Goal: Task Accomplishment & Management: Use online tool/utility

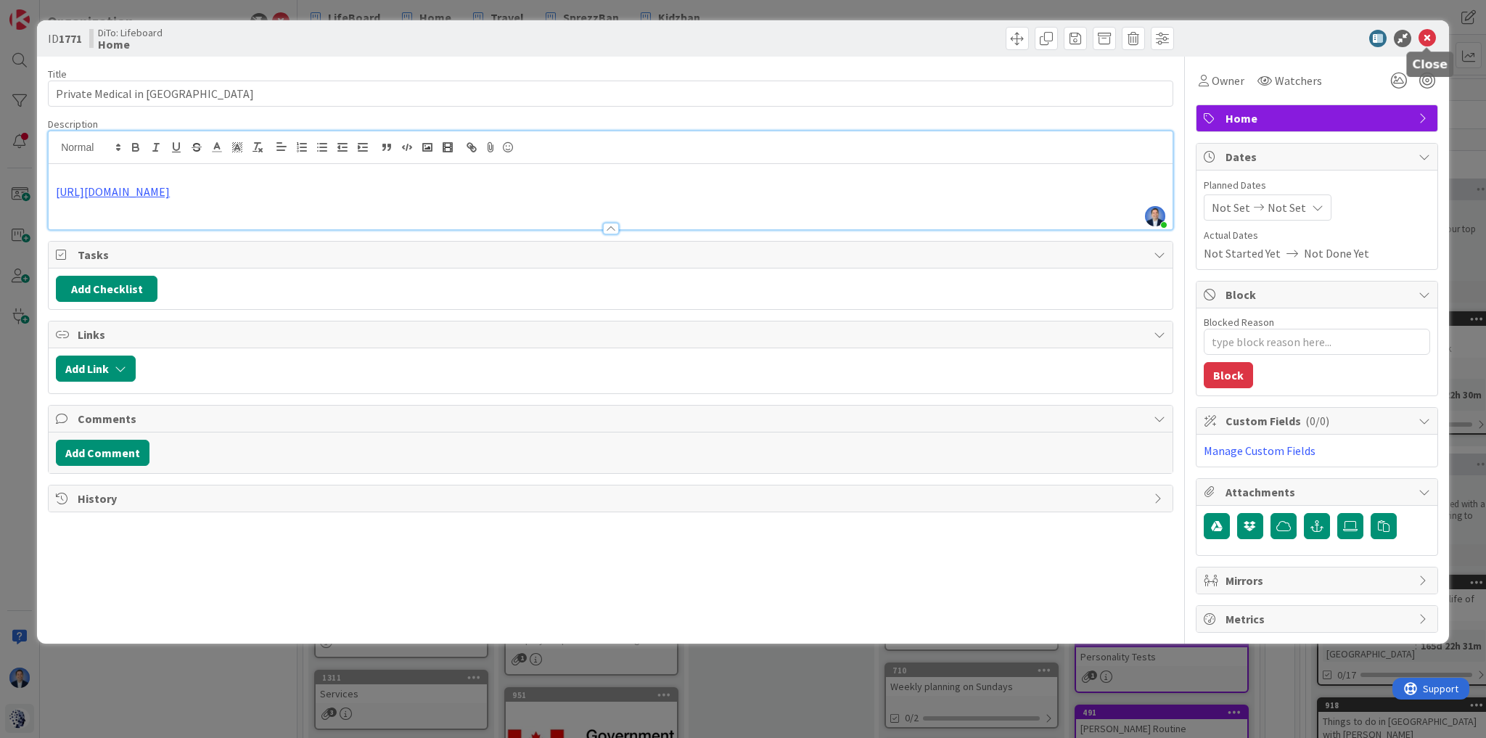
click at [1422, 41] on icon at bounding box center [1427, 38] width 17 height 17
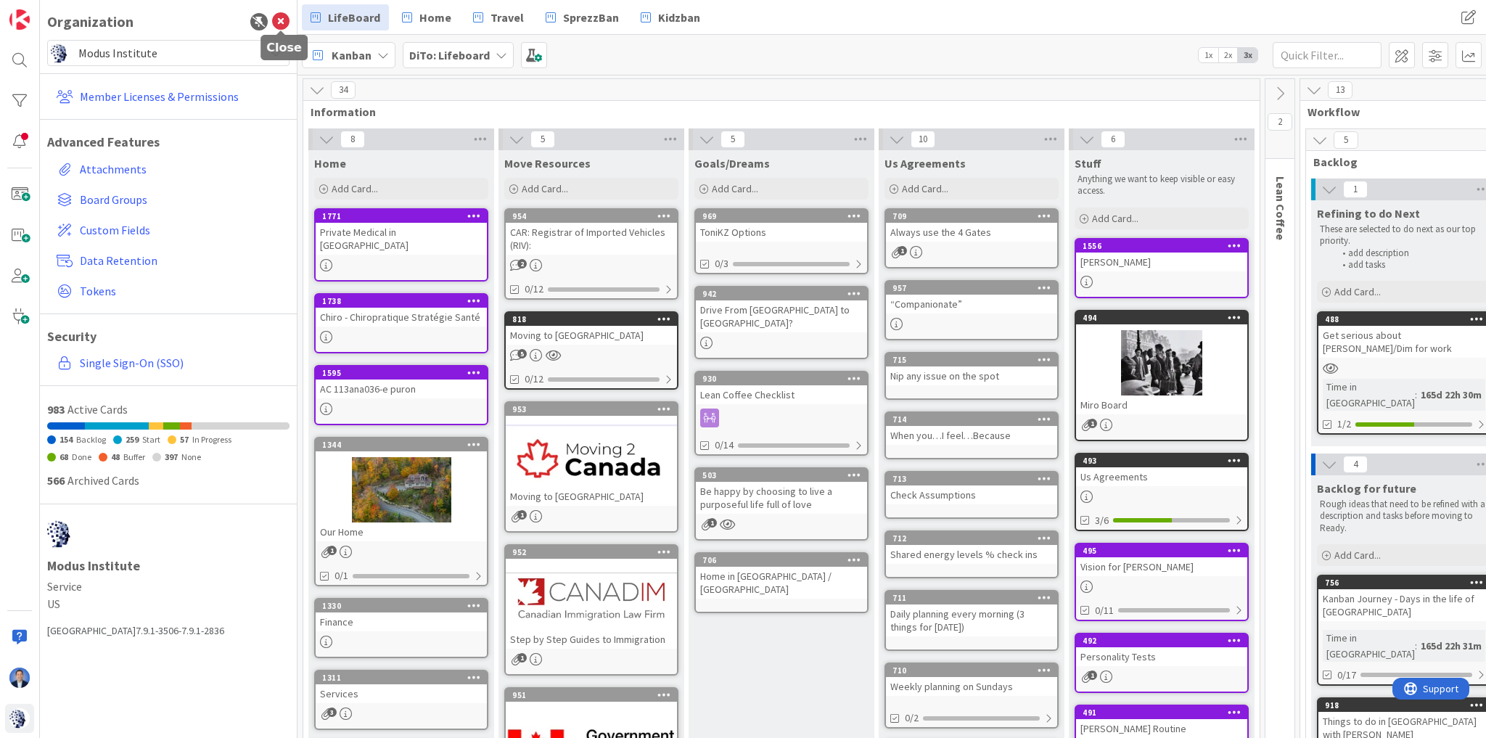
click at [278, 20] on icon at bounding box center [280, 21] width 17 height 17
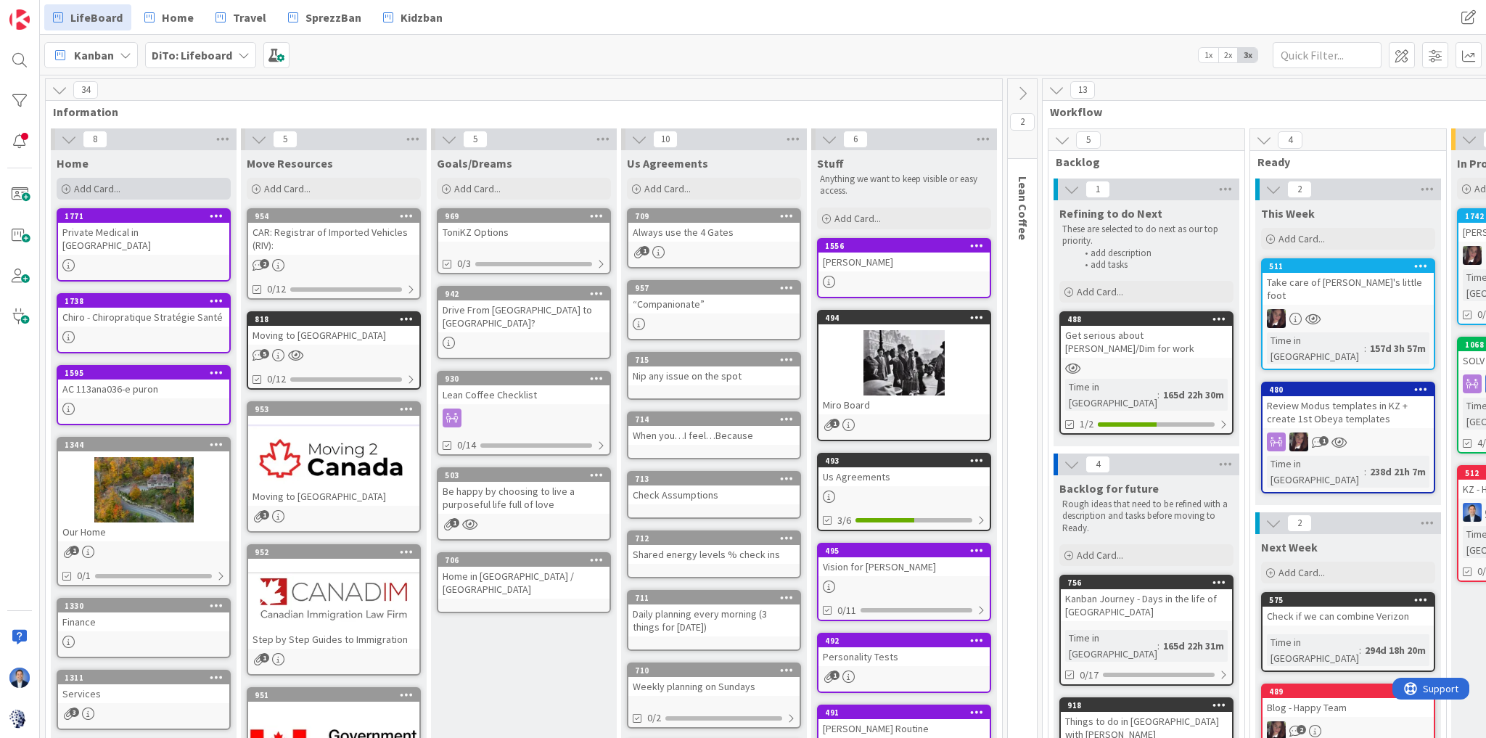
click at [116, 180] on div "Add Card..." at bounding box center [144, 189] width 174 height 22
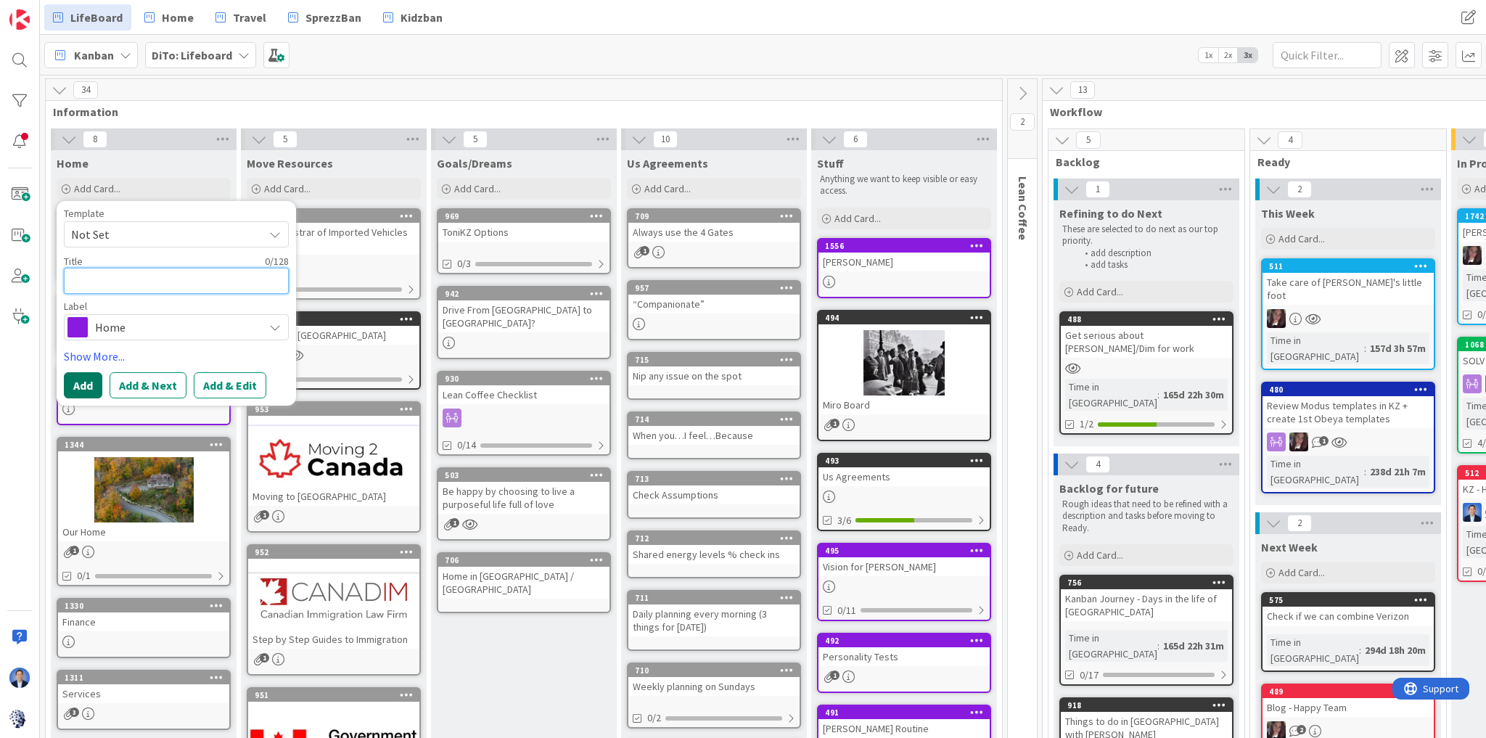
type textarea "d"
type textarea "x"
type textarea "ds"
type textarea "x"
type textarea "dssd"
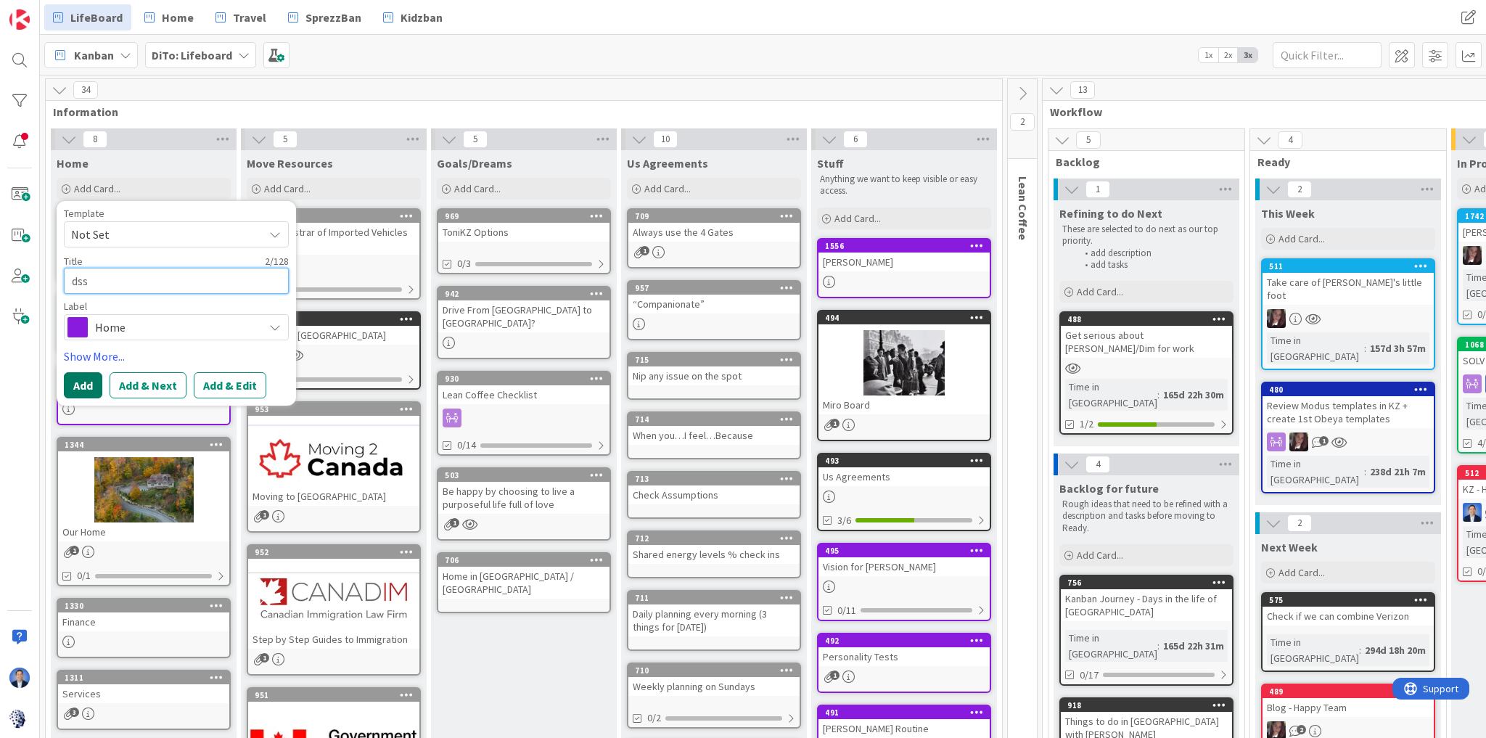
type textarea "x"
type textarea "dssdd"
type textarea "x"
type textarea "dssdds"
type textarea "x"
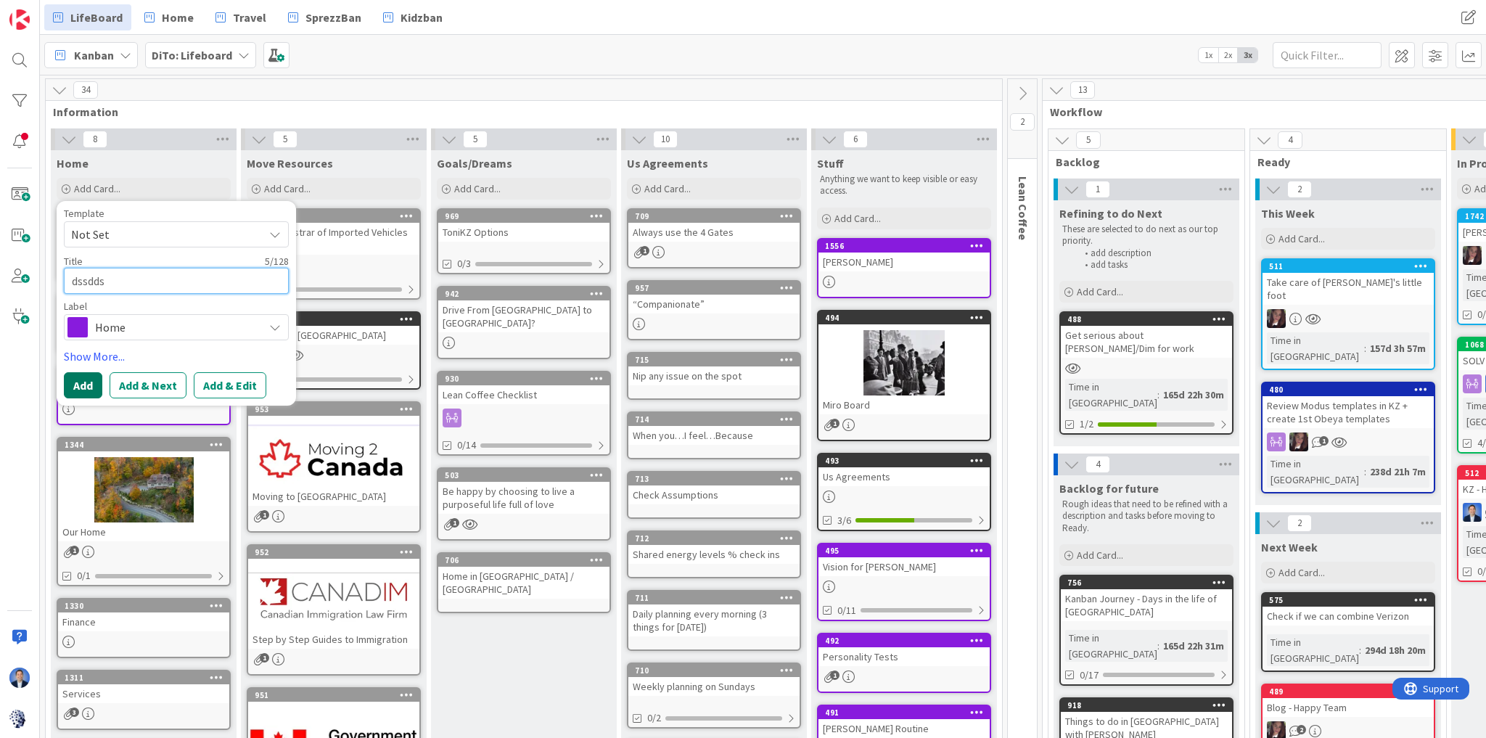
type textarea "dssdds"
click at [89, 380] on button "Add" at bounding box center [83, 385] width 38 height 26
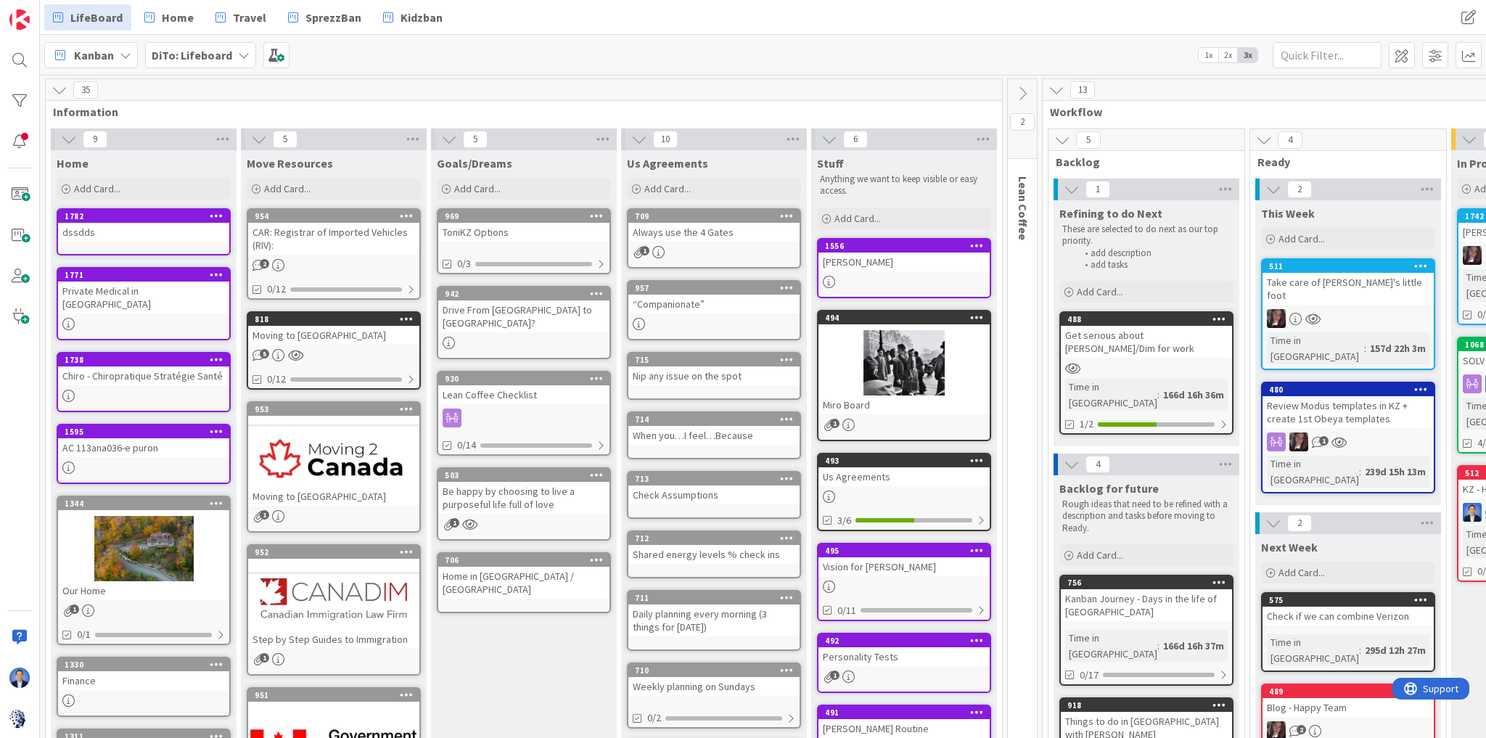
click at [216, 218] on icon at bounding box center [217, 215] width 14 height 10
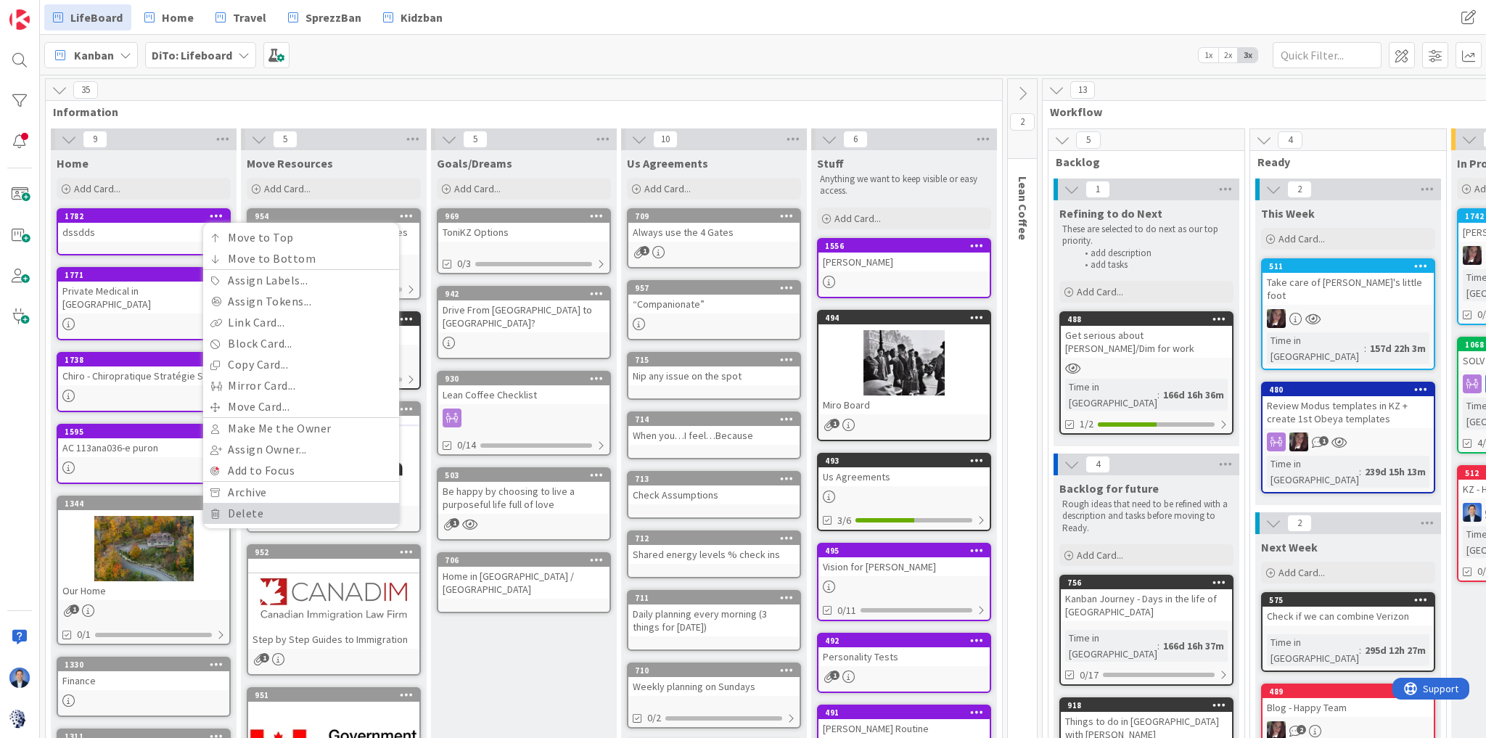
click at [258, 508] on link "Delete" at bounding box center [301, 513] width 196 height 21
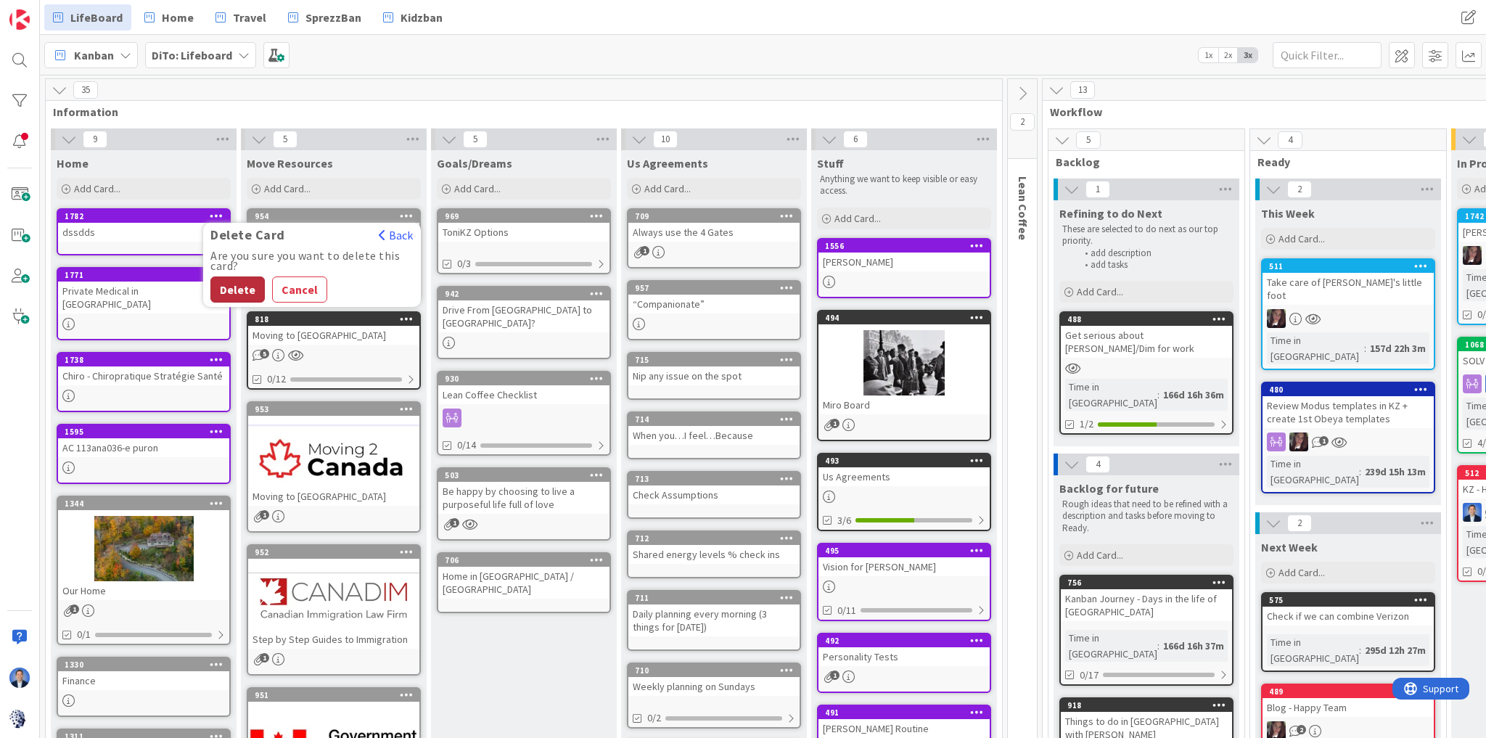
click at [240, 287] on button "Delete" at bounding box center [237, 289] width 54 height 26
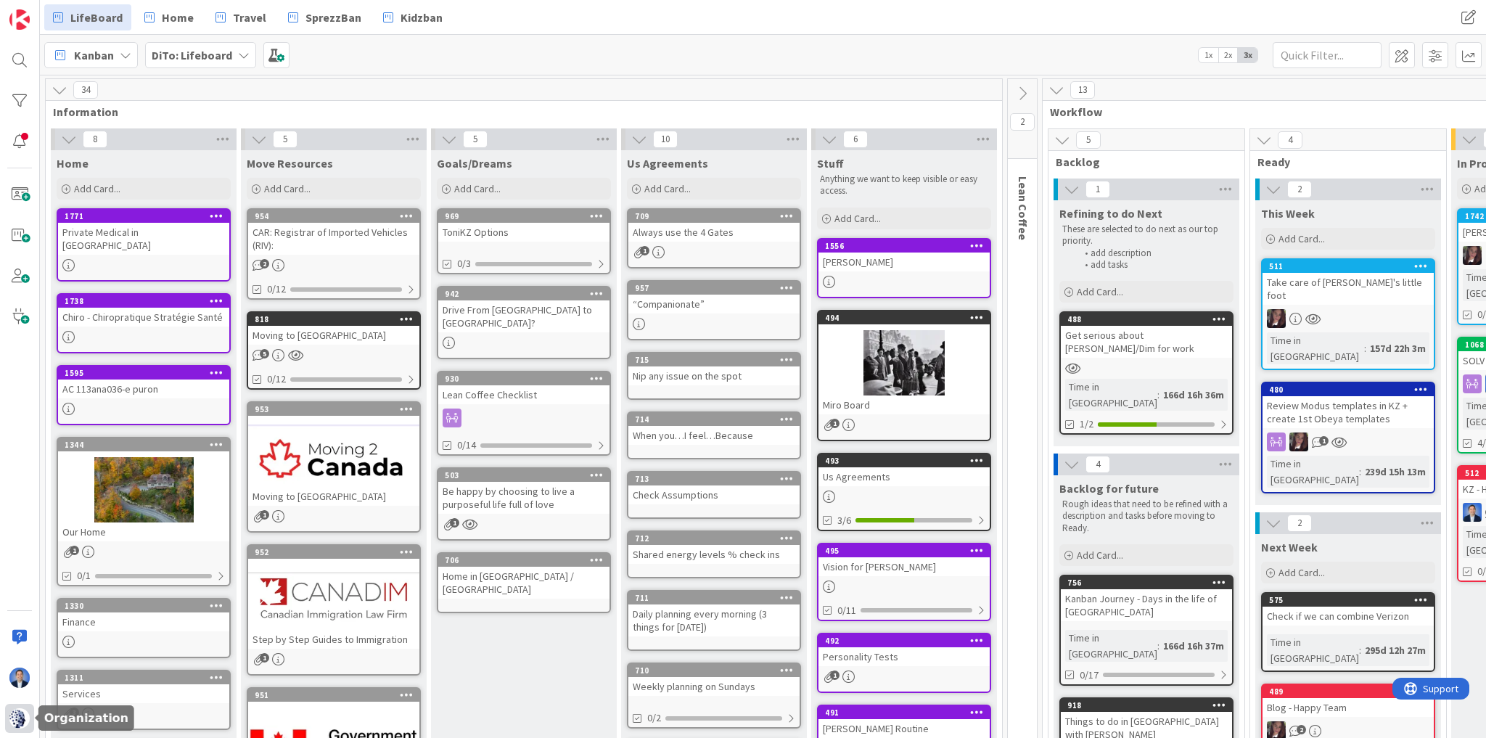
click at [15, 722] on img at bounding box center [19, 718] width 20 height 20
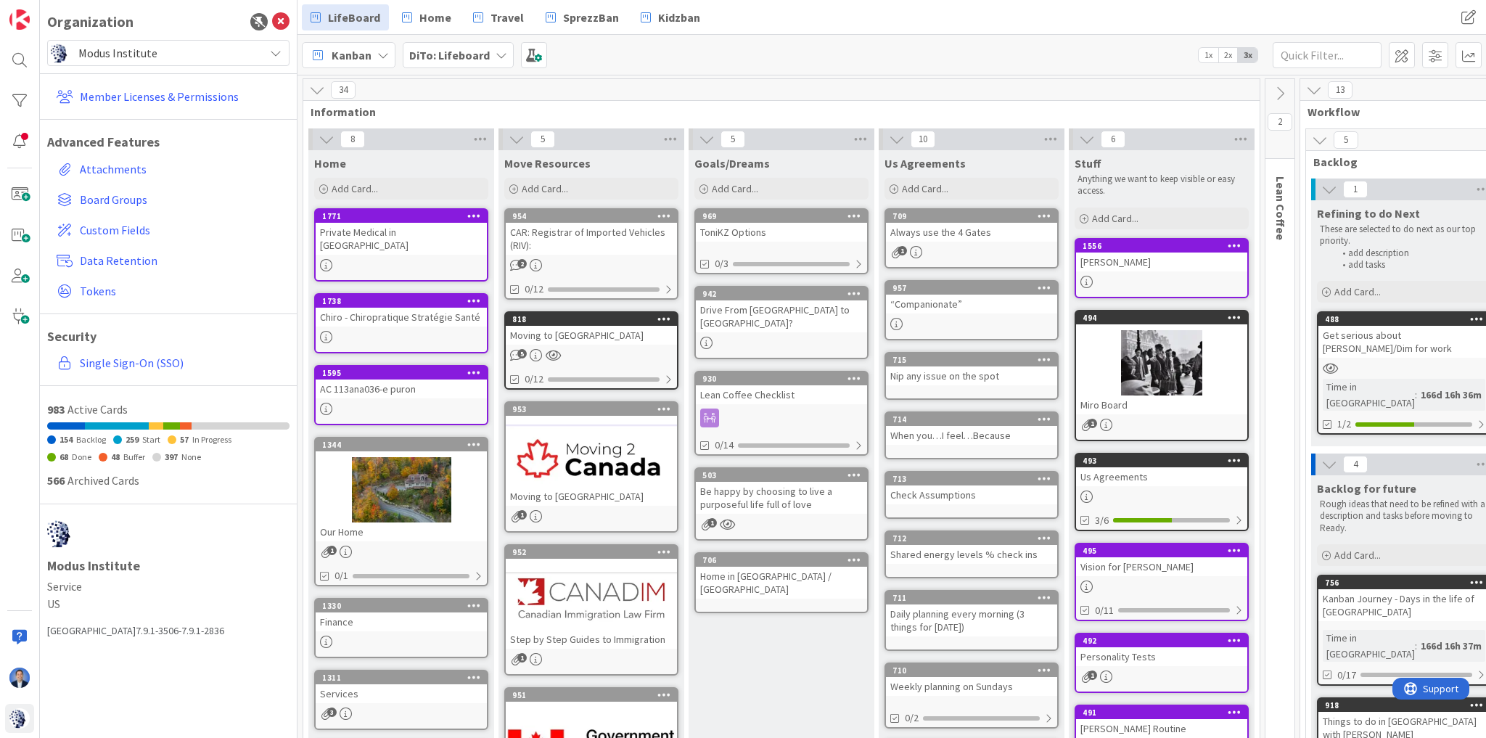
click at [179, 54] on span "Modus Institute" at bounding box center [167, 53] width 179 height 20
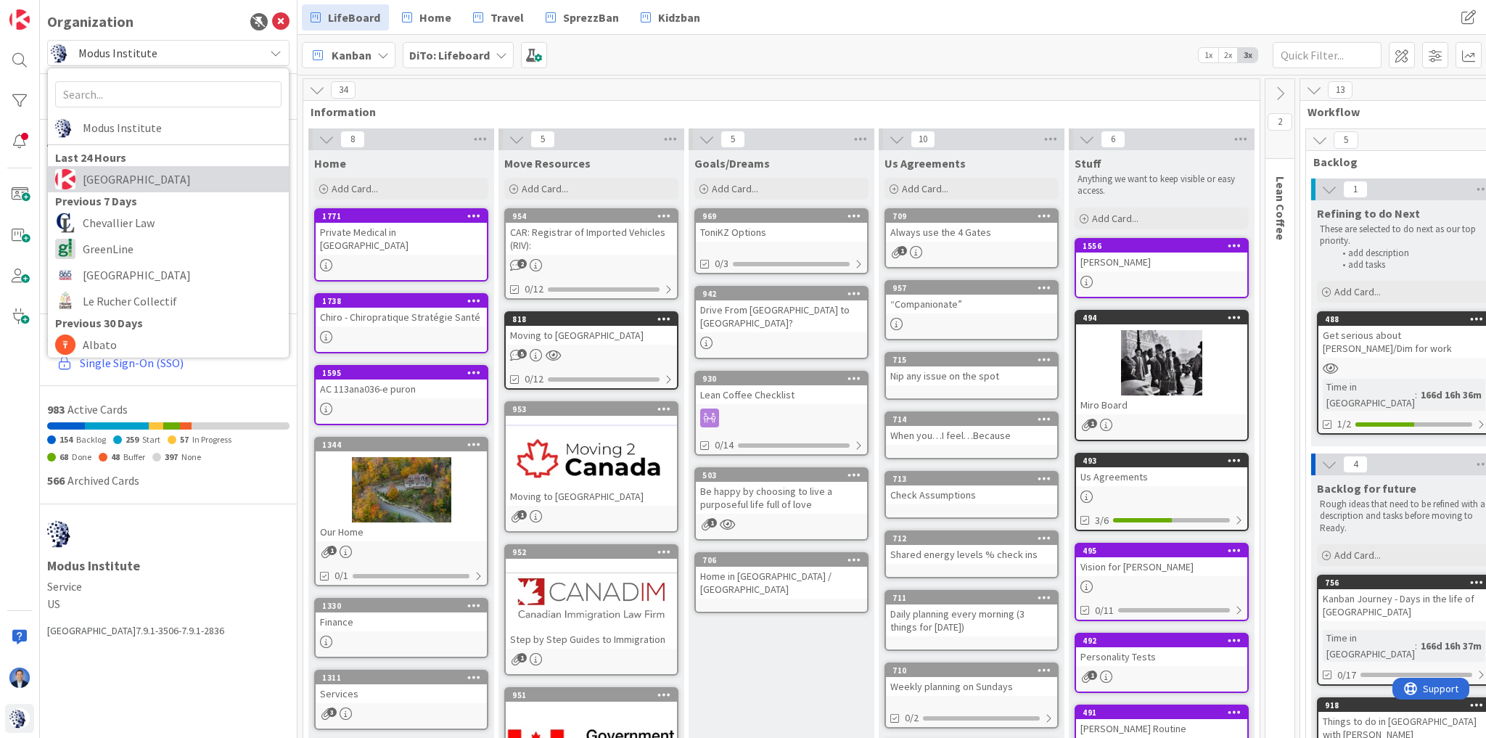
click at [181, 175] on span "[GEOGRAPHIC_DATA]" at bounding box center [182, 179] width 199 height 22
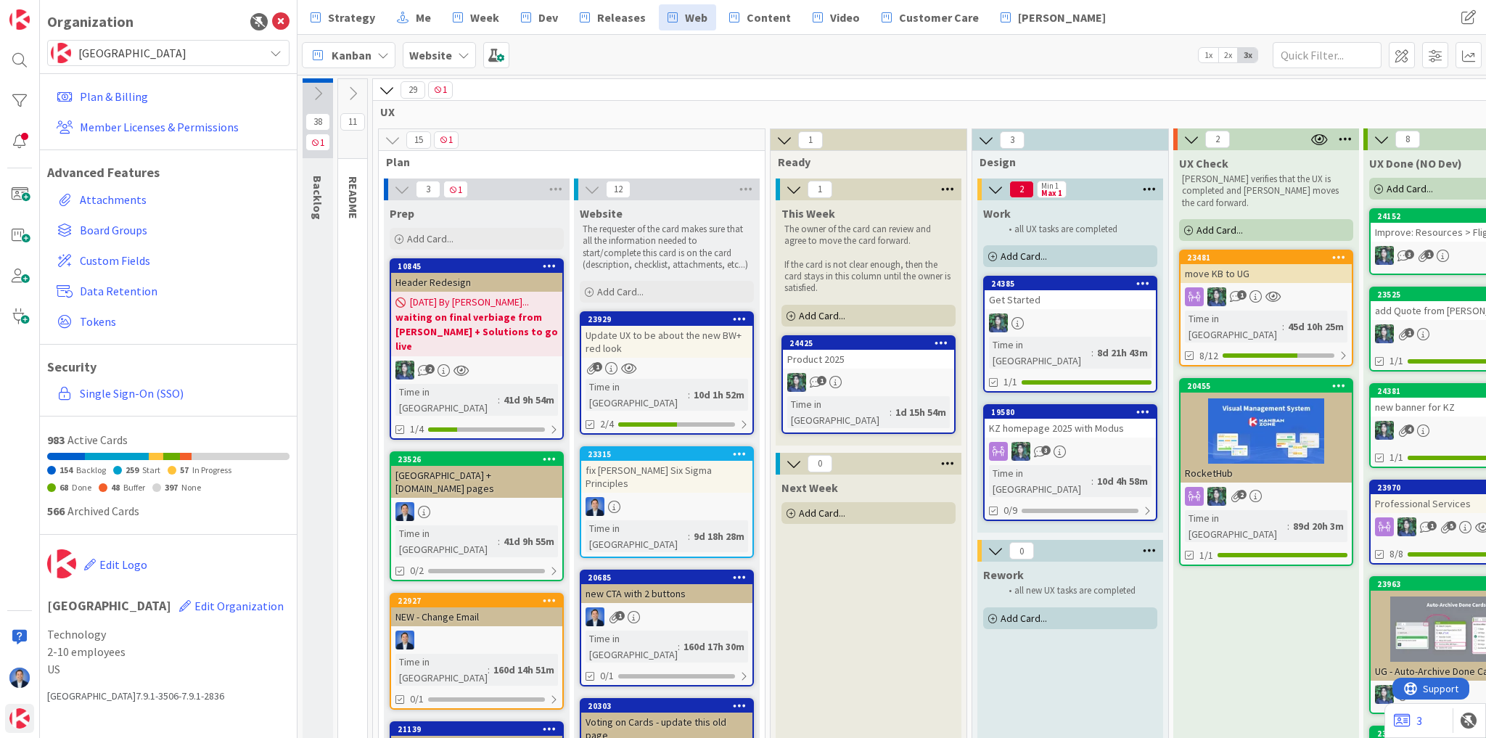
click at [830, 506] on span "Add Card..." at bounding box center [822, 512] width 46 height 13
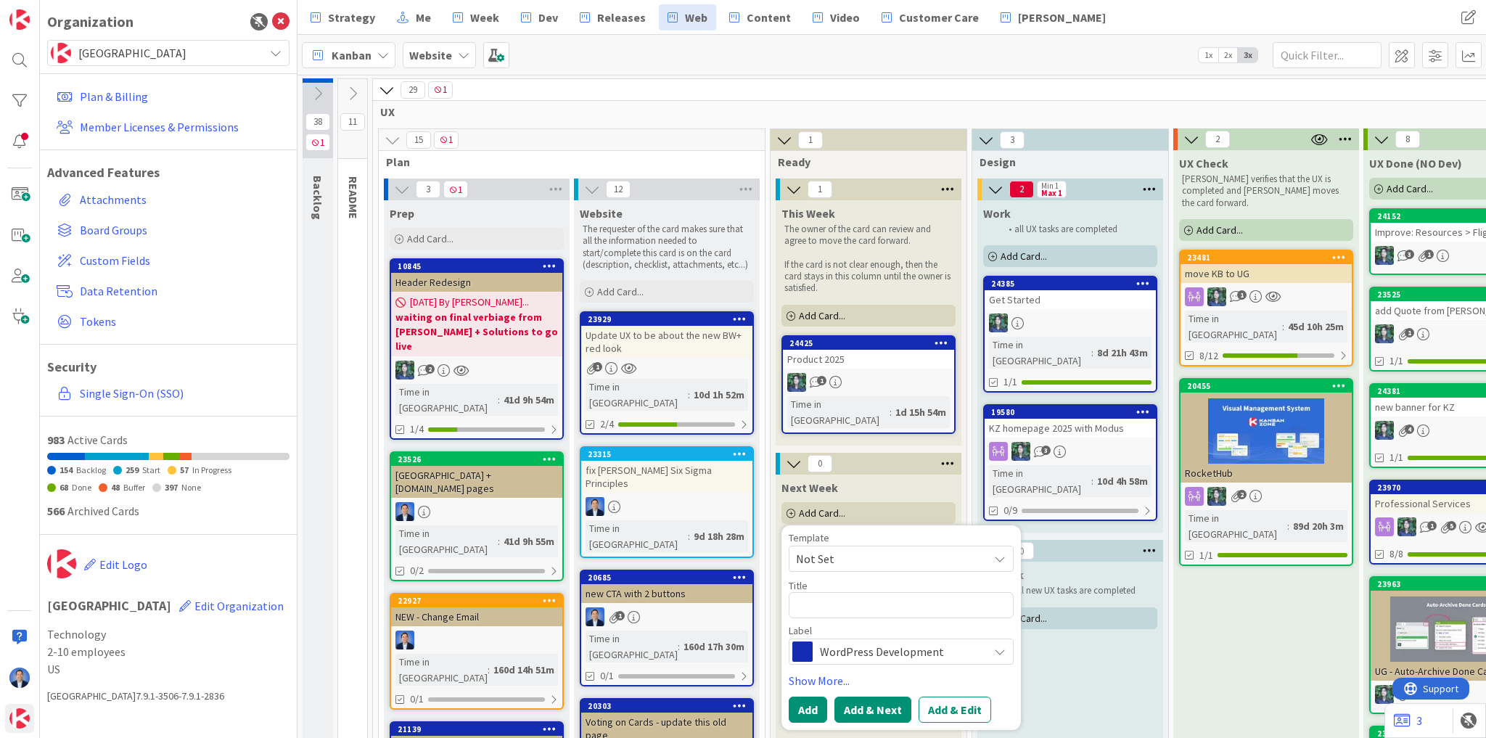
type textarea "x"
type textarea "s"
type textarea "x"
type textarea "sd"
type textarea "x"
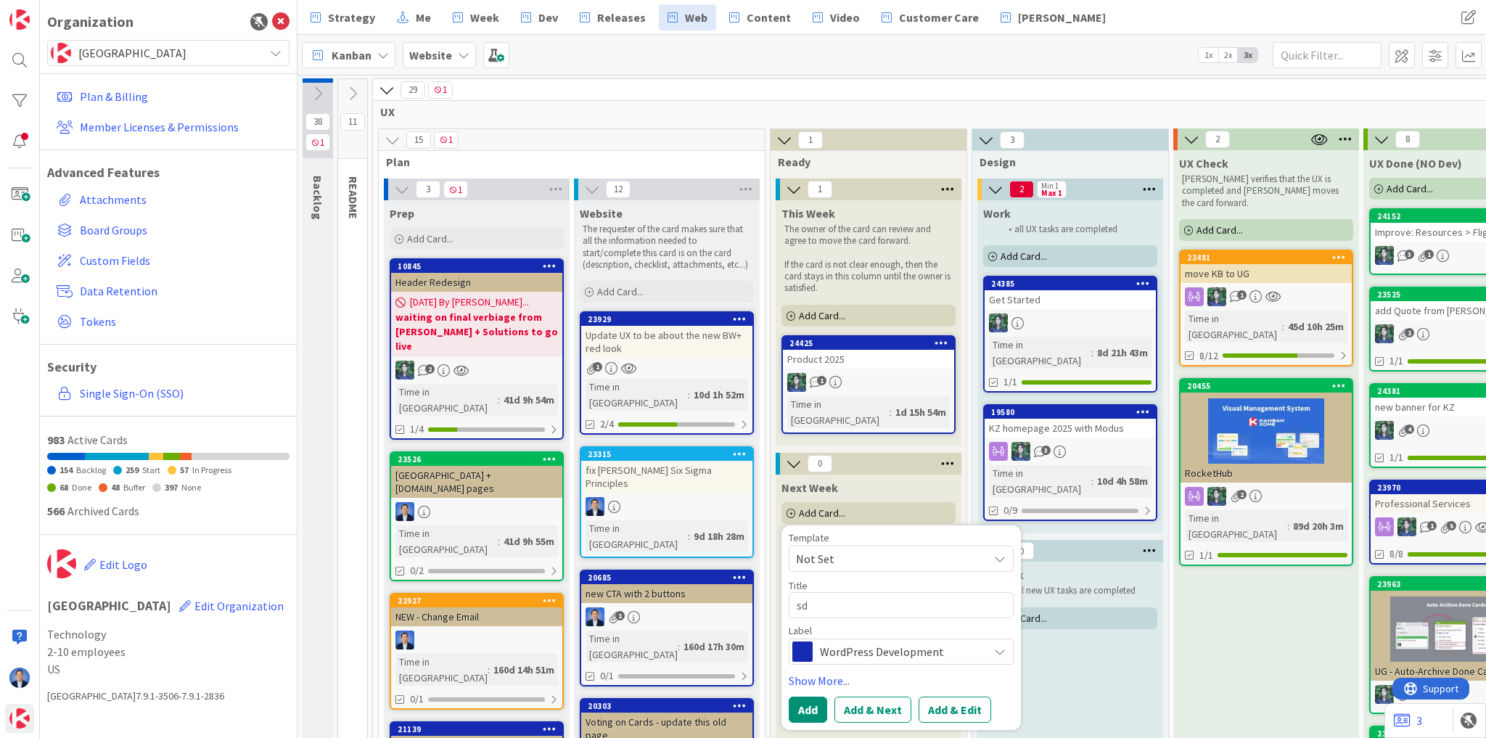
type textarea "sds"
type textarea "x"
type textarea "sdsds"
type textarea "x"
type textarea "sdsdsd"
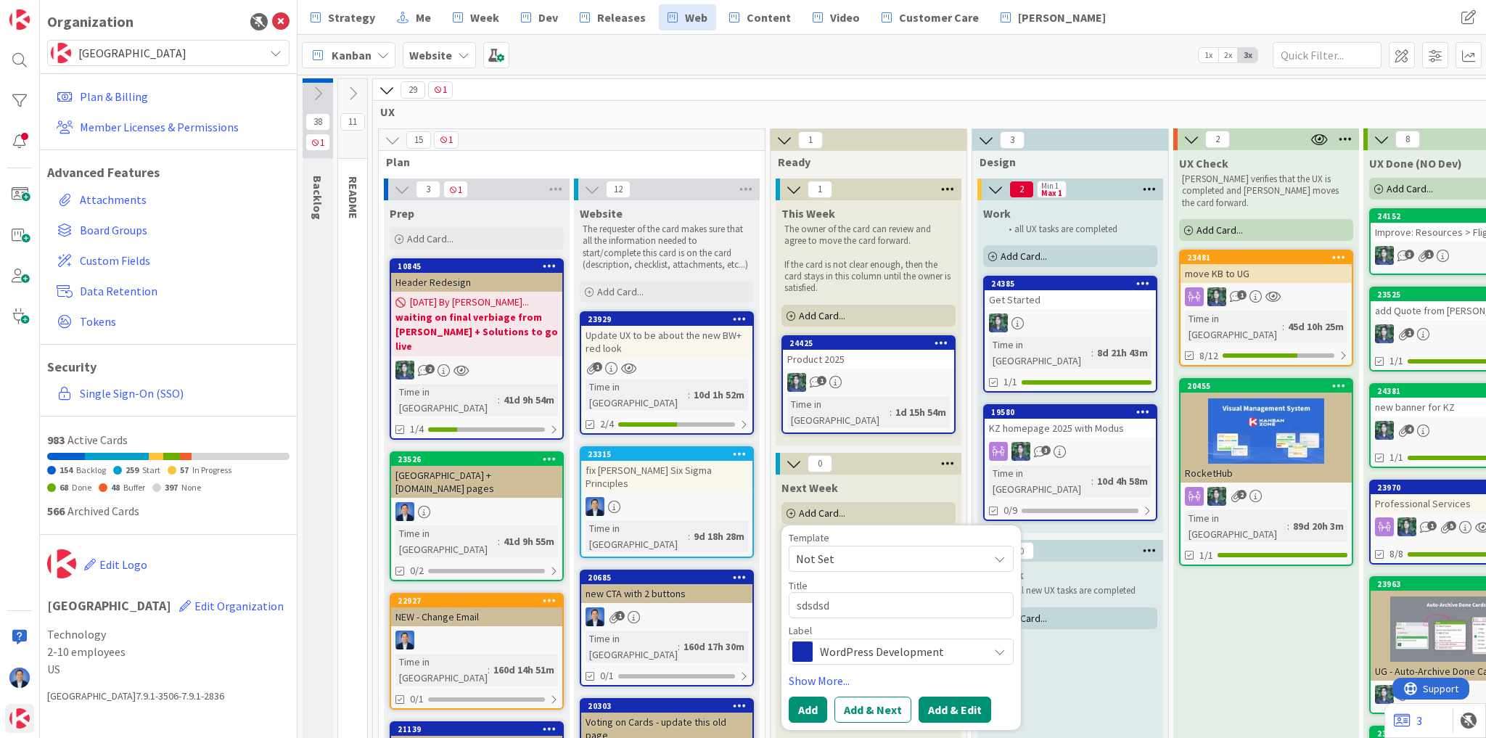
type textarea "x"
type textarea "sdsdsdd"
click at [962, 697] on button "Add & Edit" at bounding box center [955, 710] width 73 height 26
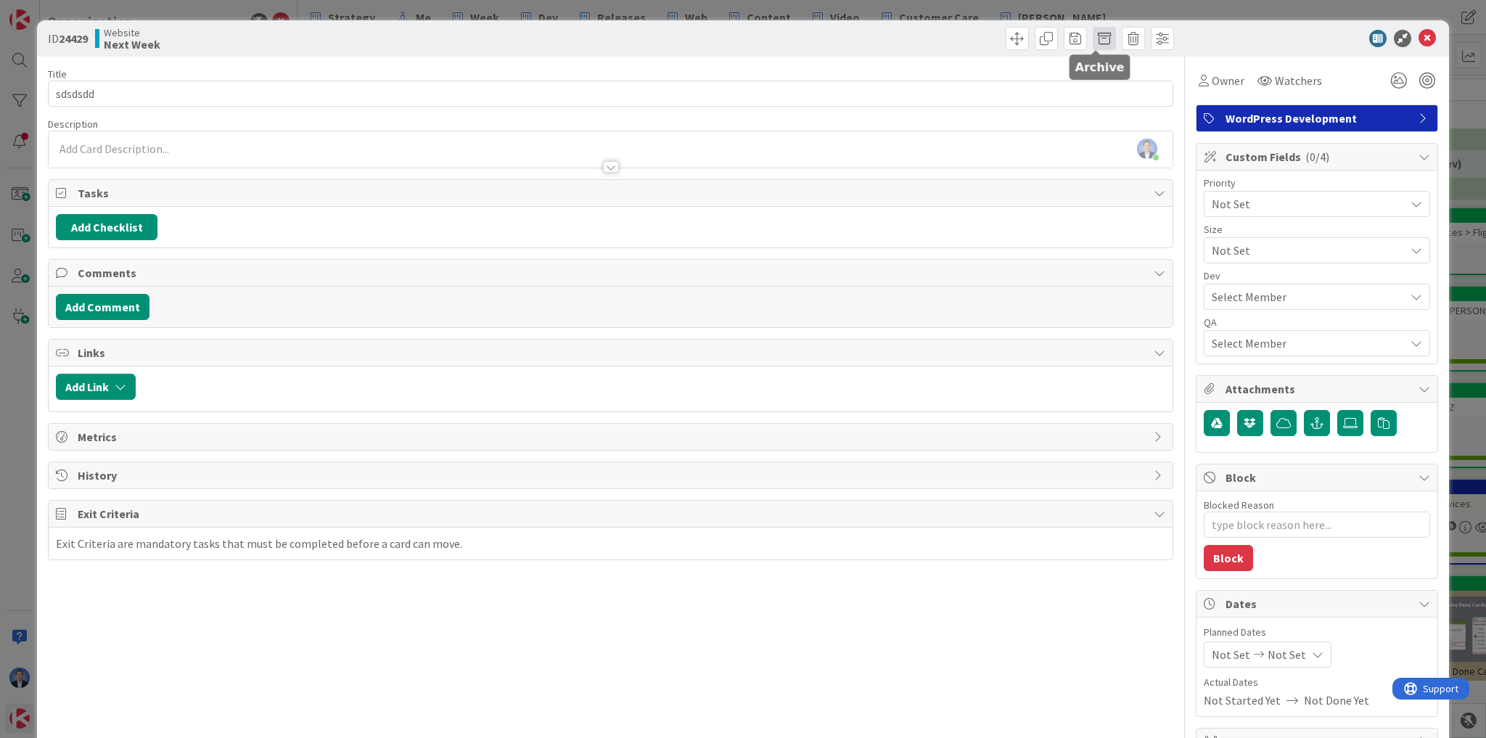
click at [1093, 38] on span at bounding box center [1104, 38] width 23 height 23
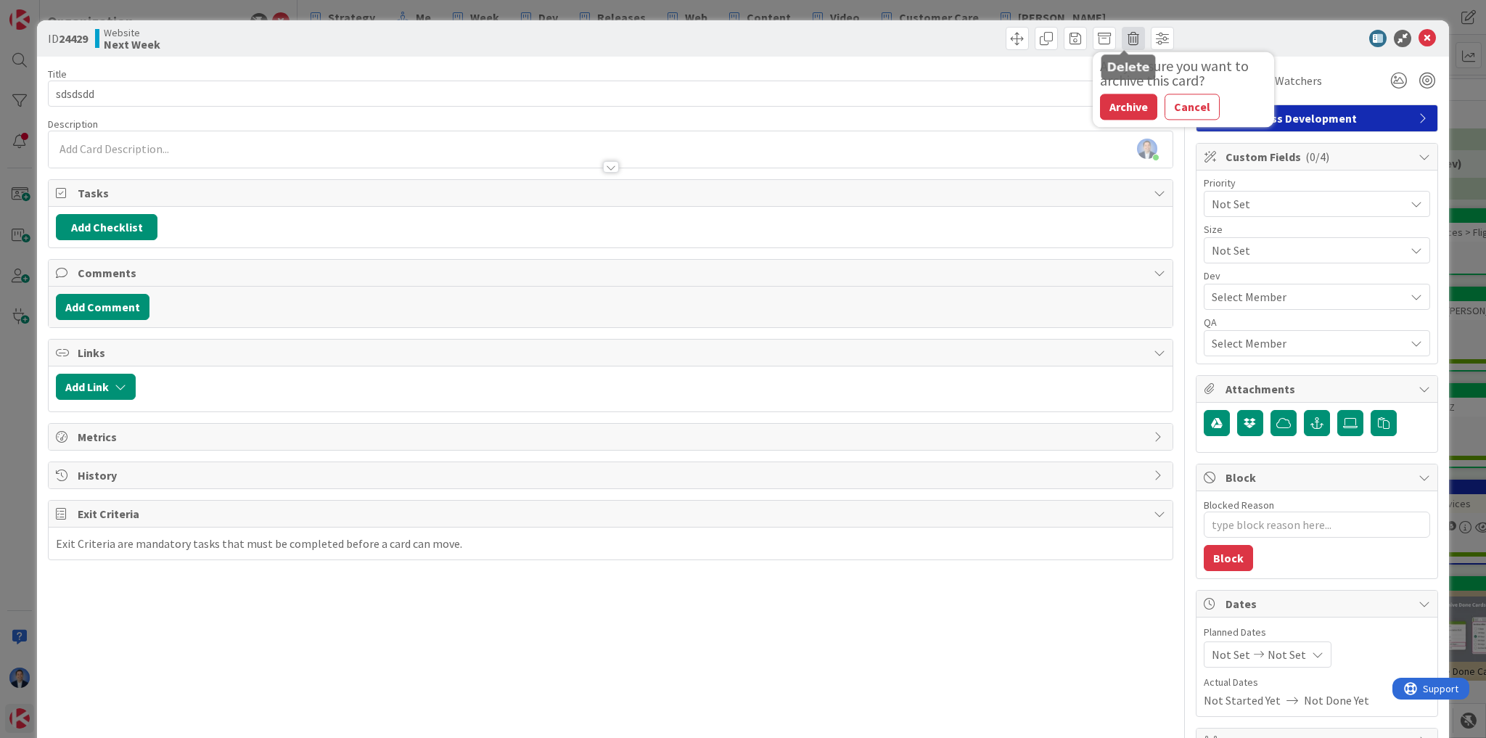
click at [1122, 38] on span at bounding box center [1133, 38] width 23 height 23
click at [1159, 102] on button "Delete" at bounding box center [1156, 107] width 54 height 26
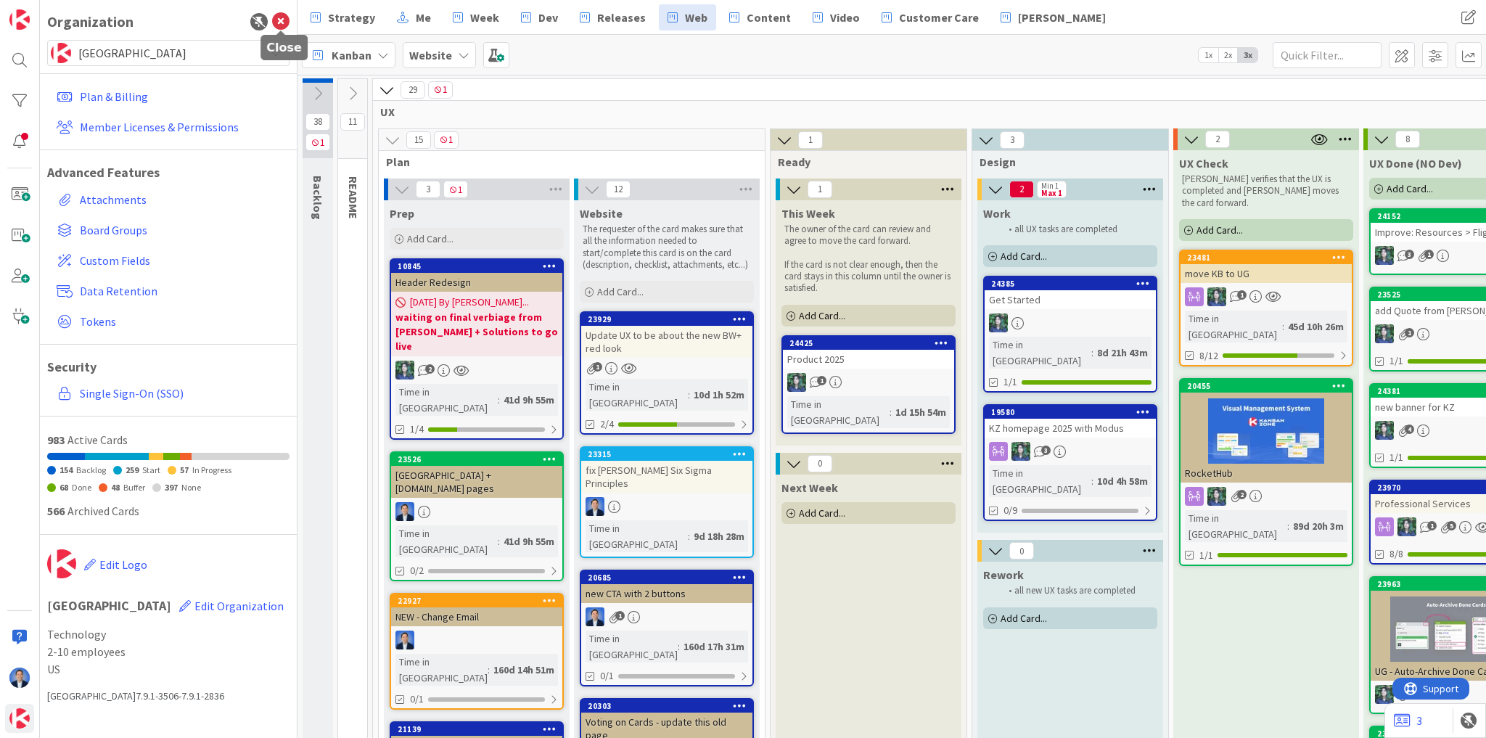
click at [272, 21] on icon at bounding box center [280, 21] width 17 height 17
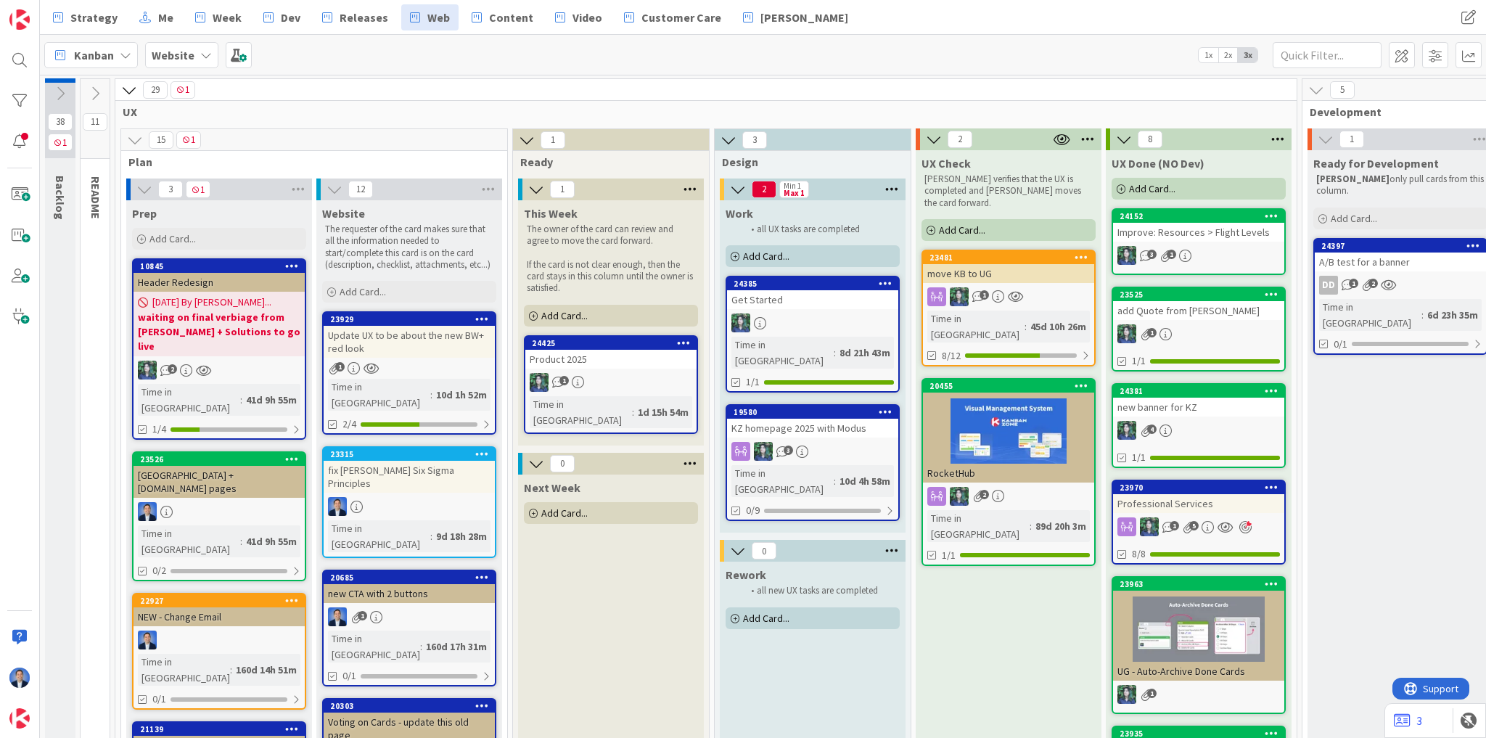
click at [601, 502] on div "Add Card..." at bounding box center [611, 513] width 174 height 22
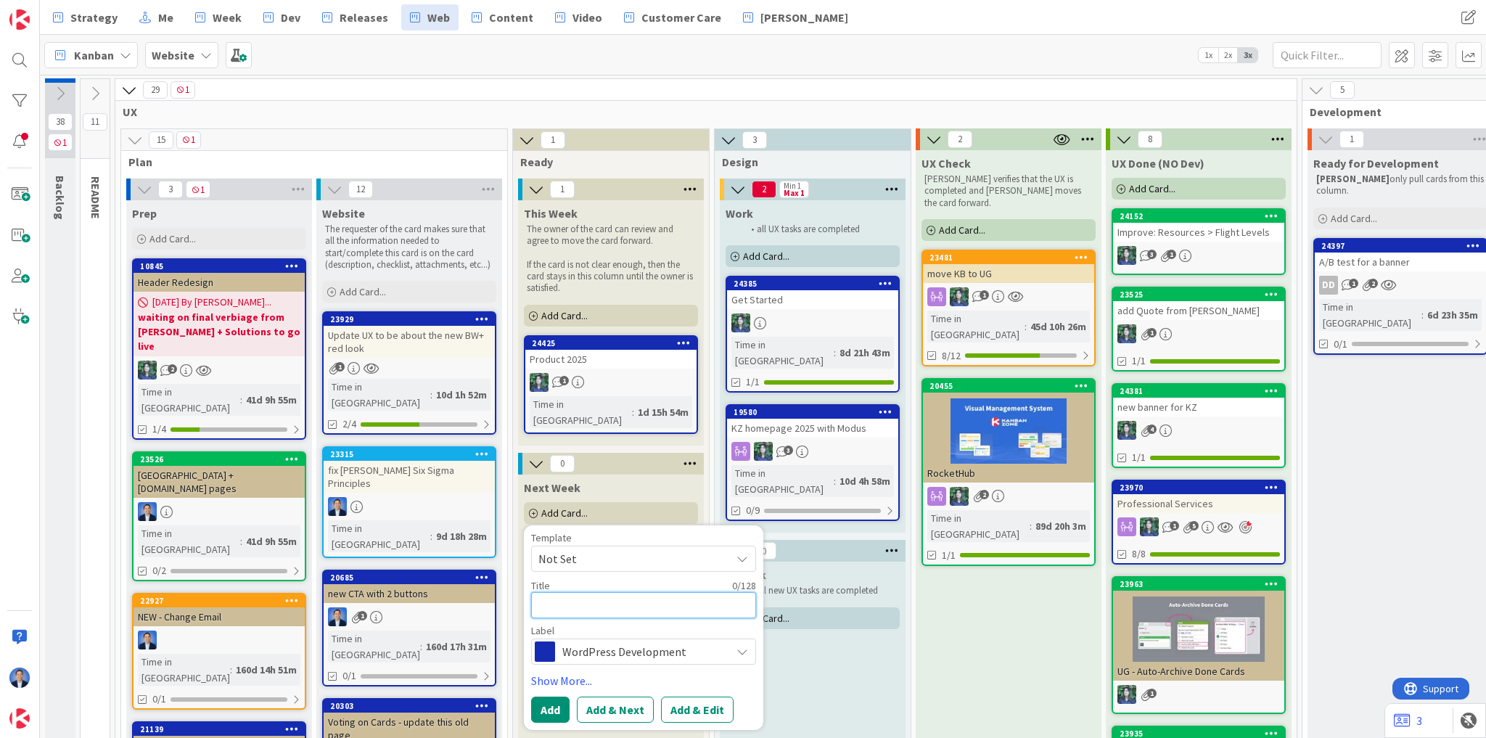
type textarea "x"
type textarea "S"
type textarea "x"
type textarea "So"
type textarea "x"
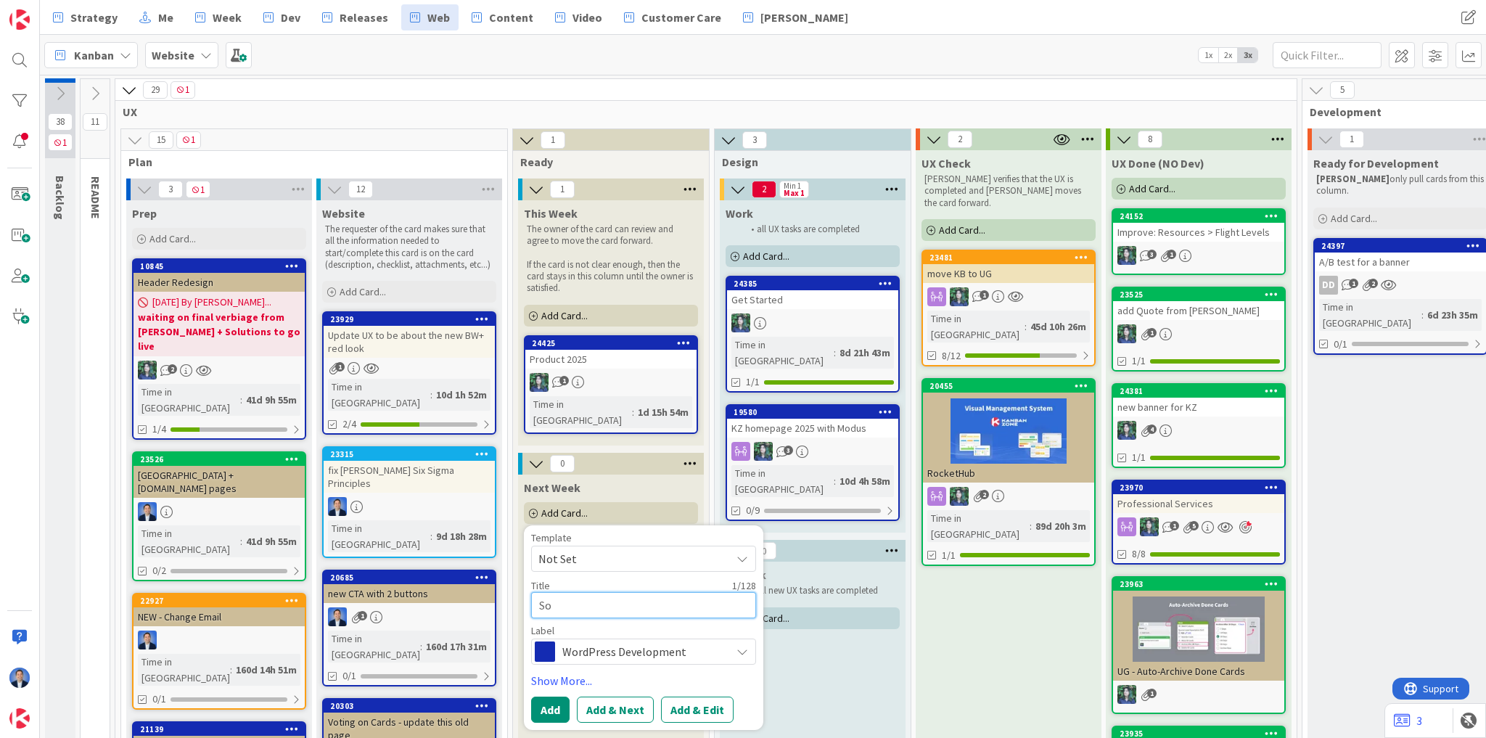
type textarea "Sol"
type textarea "x"
type textarea "Solu"
type textarea "x"
type textarea "Solut"
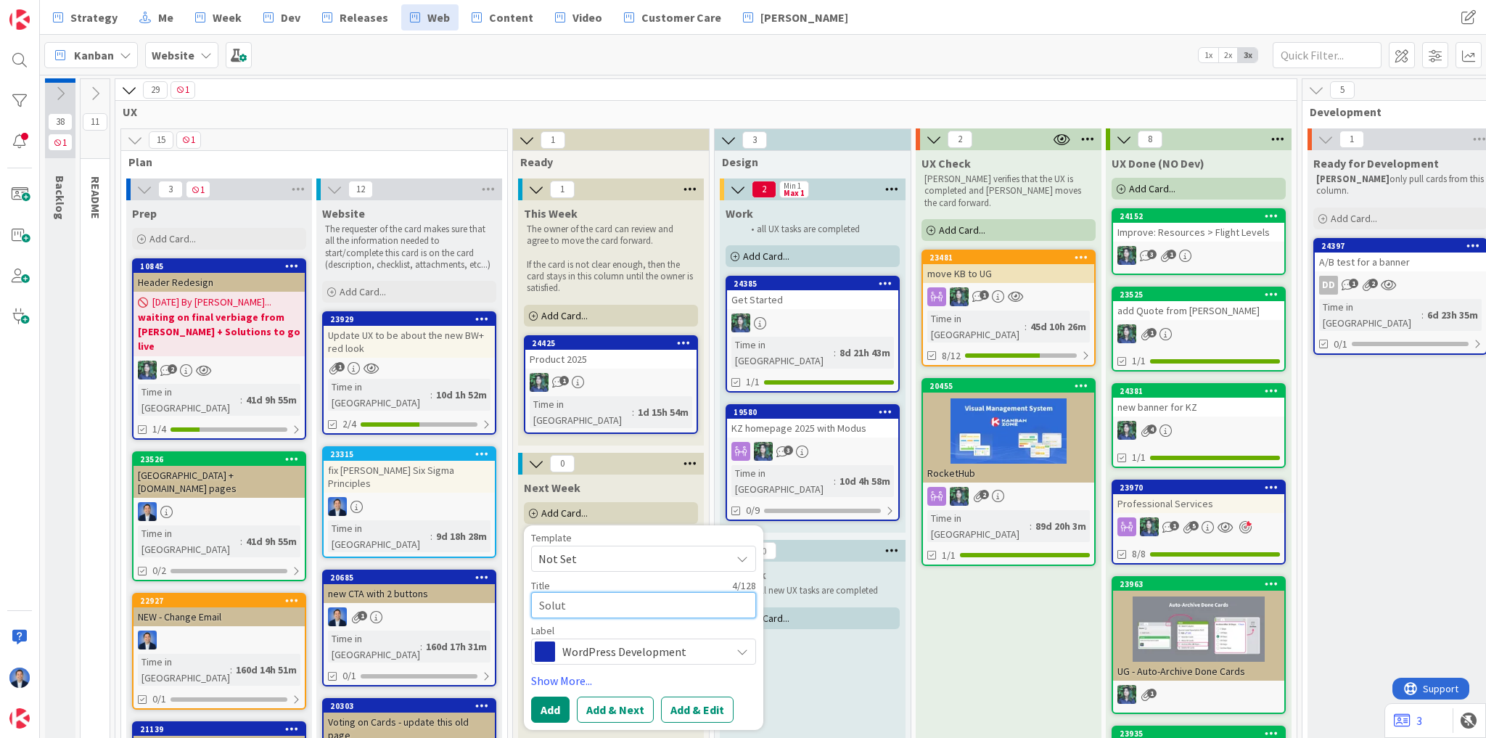
type textarea "x"
type textarea "Soluti"
type textarea "x"
type textarea "Solutio"
type textarea "x"
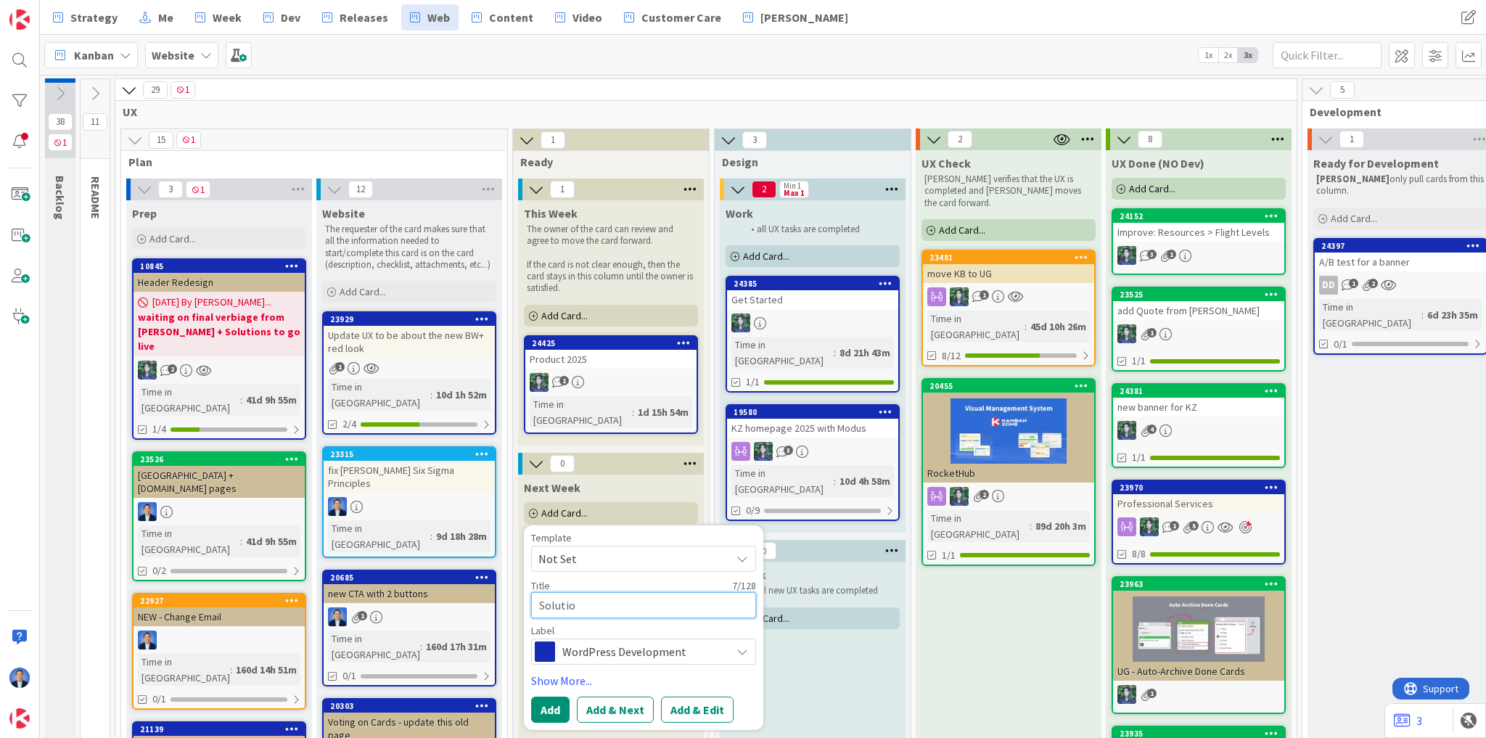
type textarea "Solution"
type textarea "x"
type textarea "Solutions"
type textarea "x"
type textarea "Solutions"
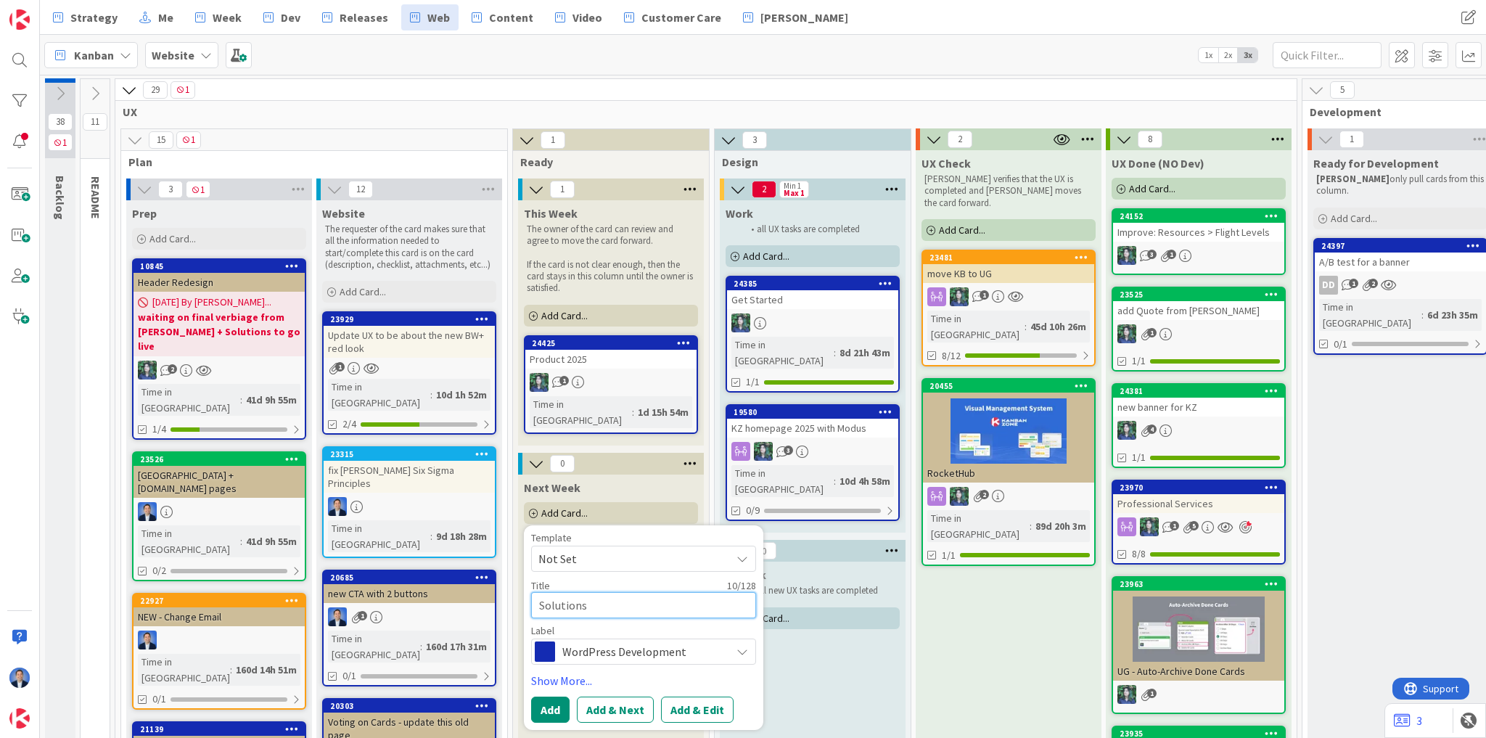
type textarea "x"
type textarea "Solutions 2"
type textarea "x"
type textarea "Solutions 20"
type textarea "x"
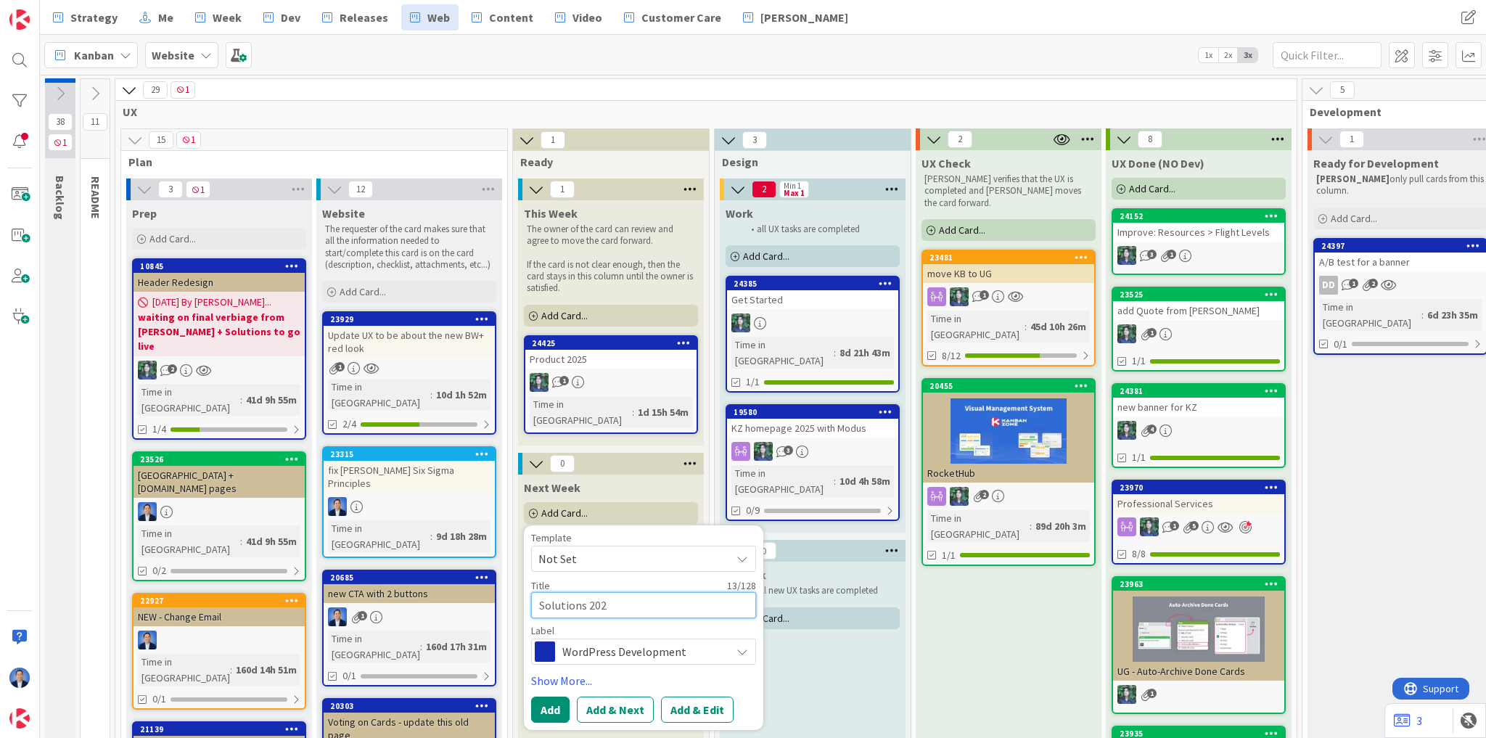
type textarea "Solutions 2025"
type textarea "x"
type textarea "Solutions 20254"
type textarea "x"
type textarea "Solutions 2025"
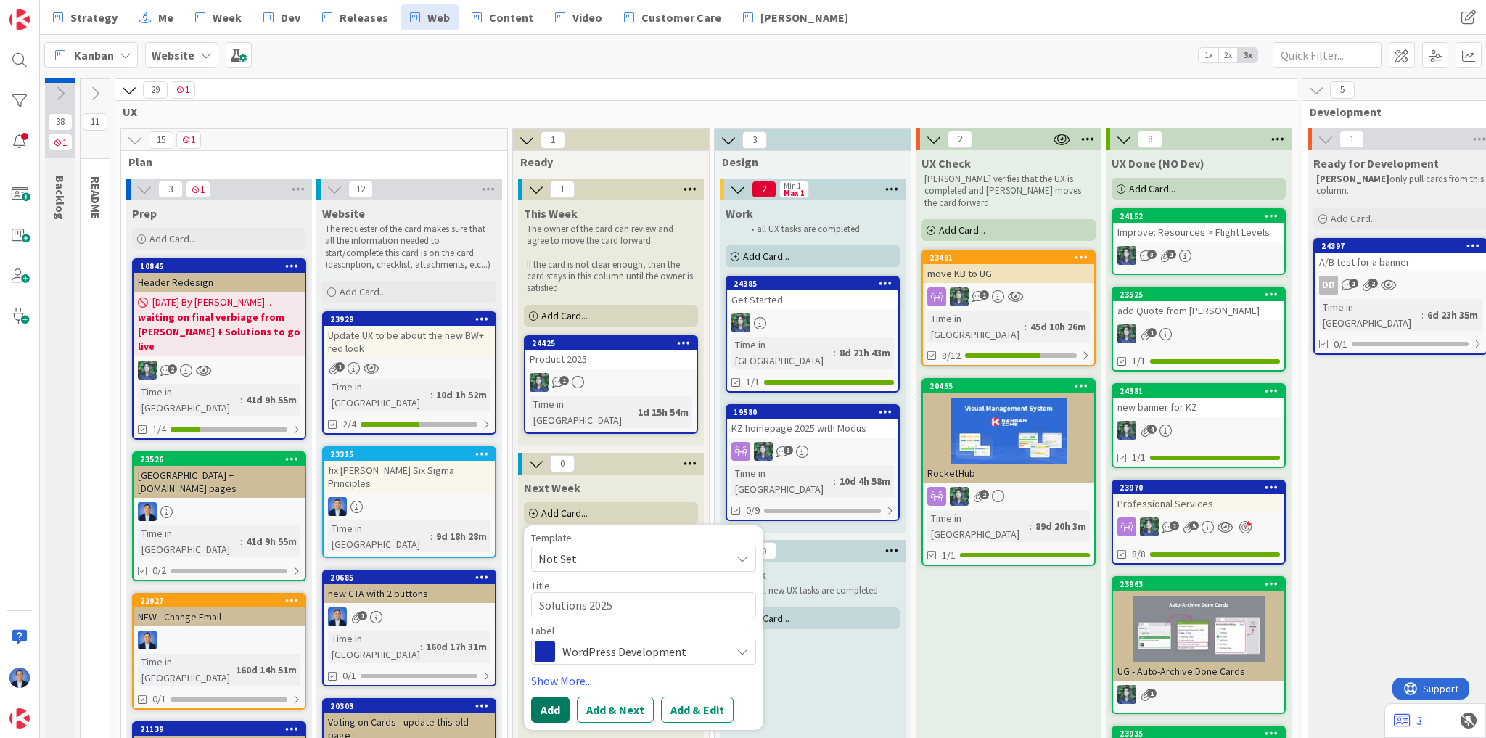
drag, startPoint x: 549, startPoint y: 691, endPoint x: 557, endPoint y: 689, distance: 8.3
click at [549, 697] on button "Add" at bounding box center [550, 710] width 38 height 26
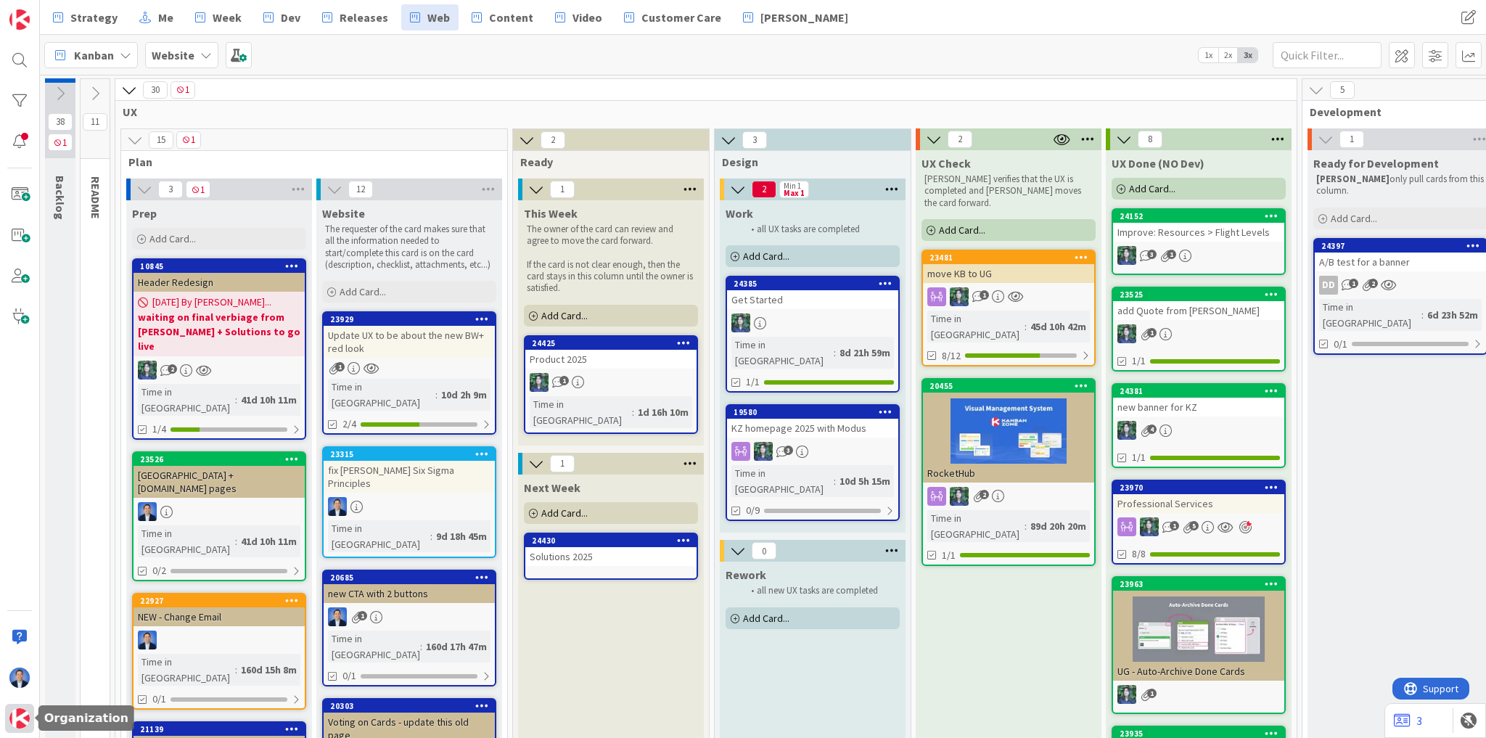
click at [25, 726] on img at bounding box center [19, 718] width 20 height 20
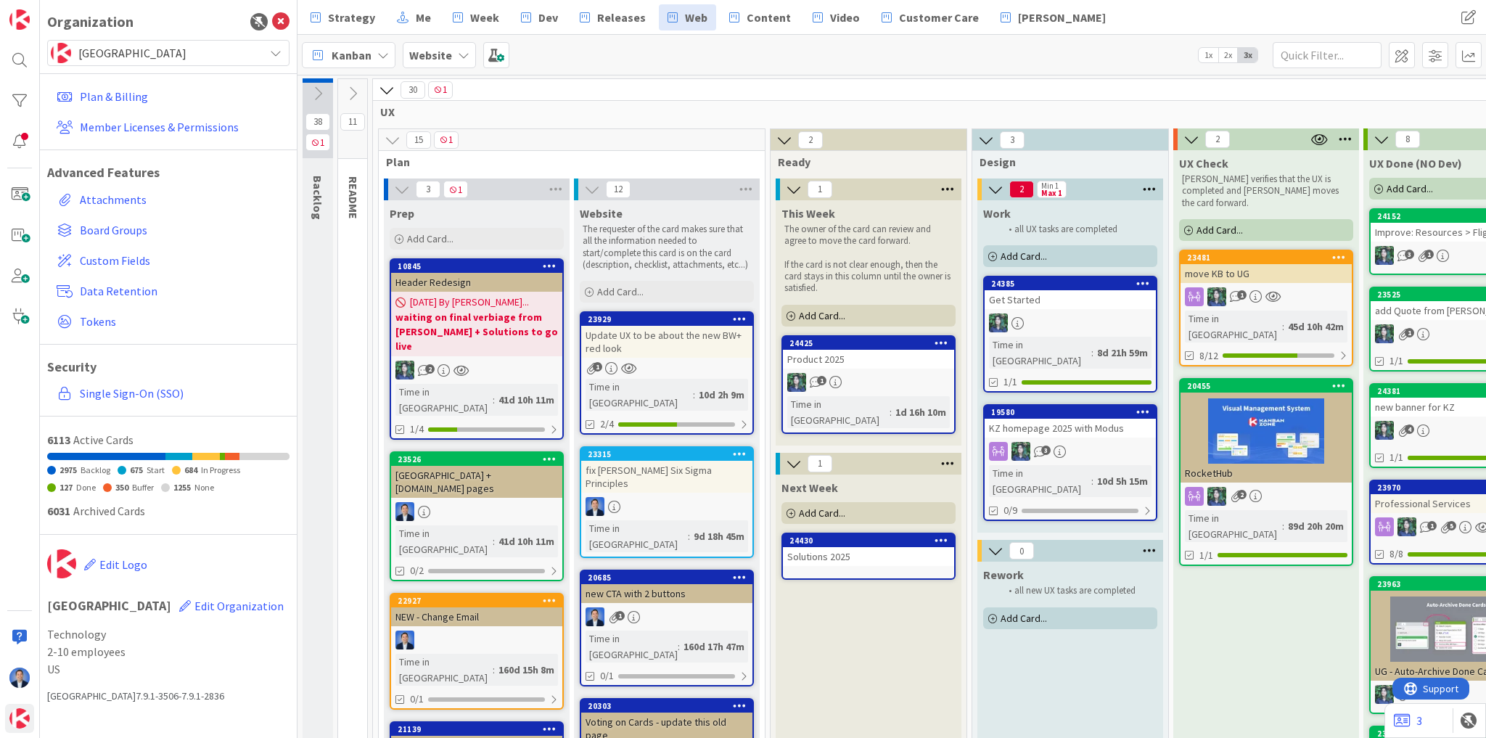
click at [216, 46] on span "[GEOGRAPHIC_DATA]" at bounding box center [167, 53] width 179 height 20
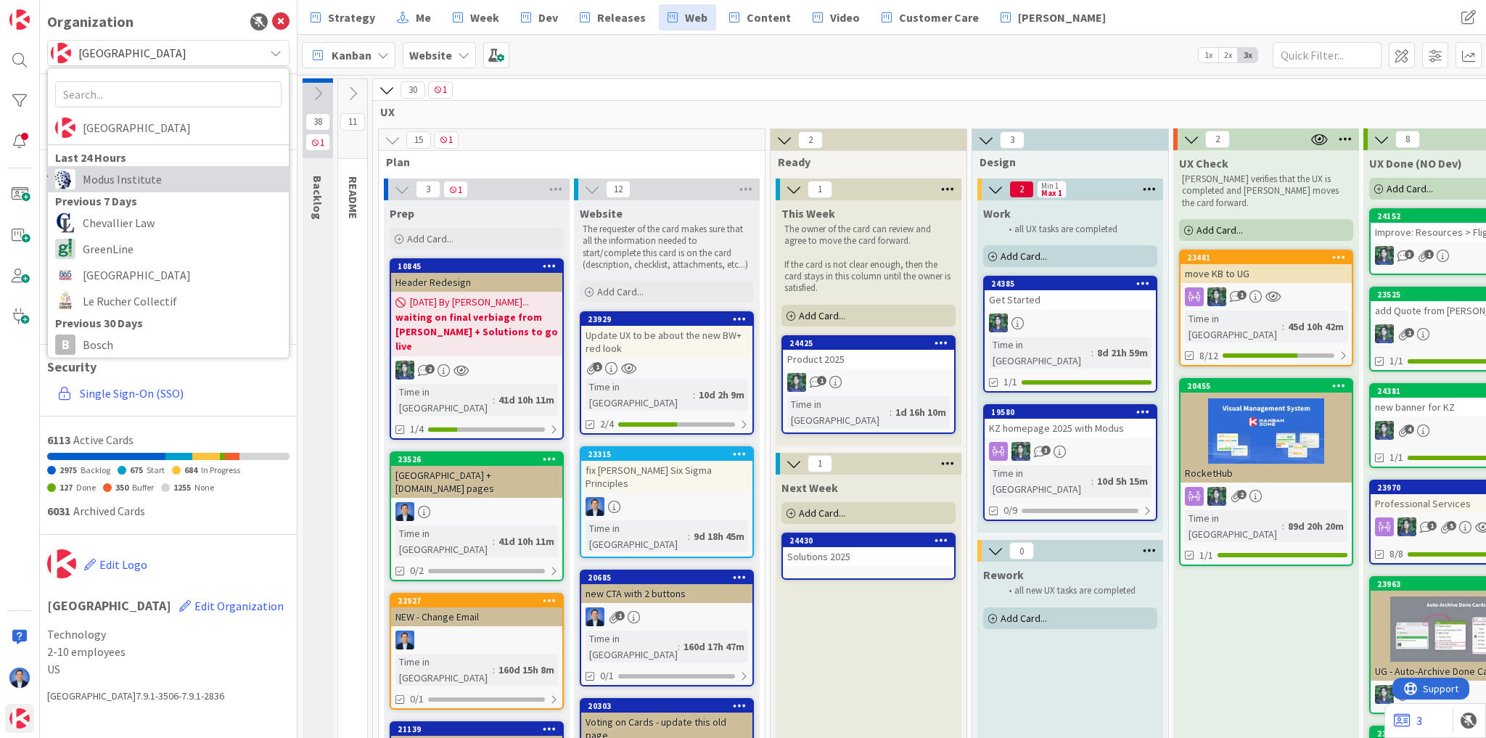
click at [157, 170] on span "Modus Institute" at bounding box center [182, 179] width 199 height 22
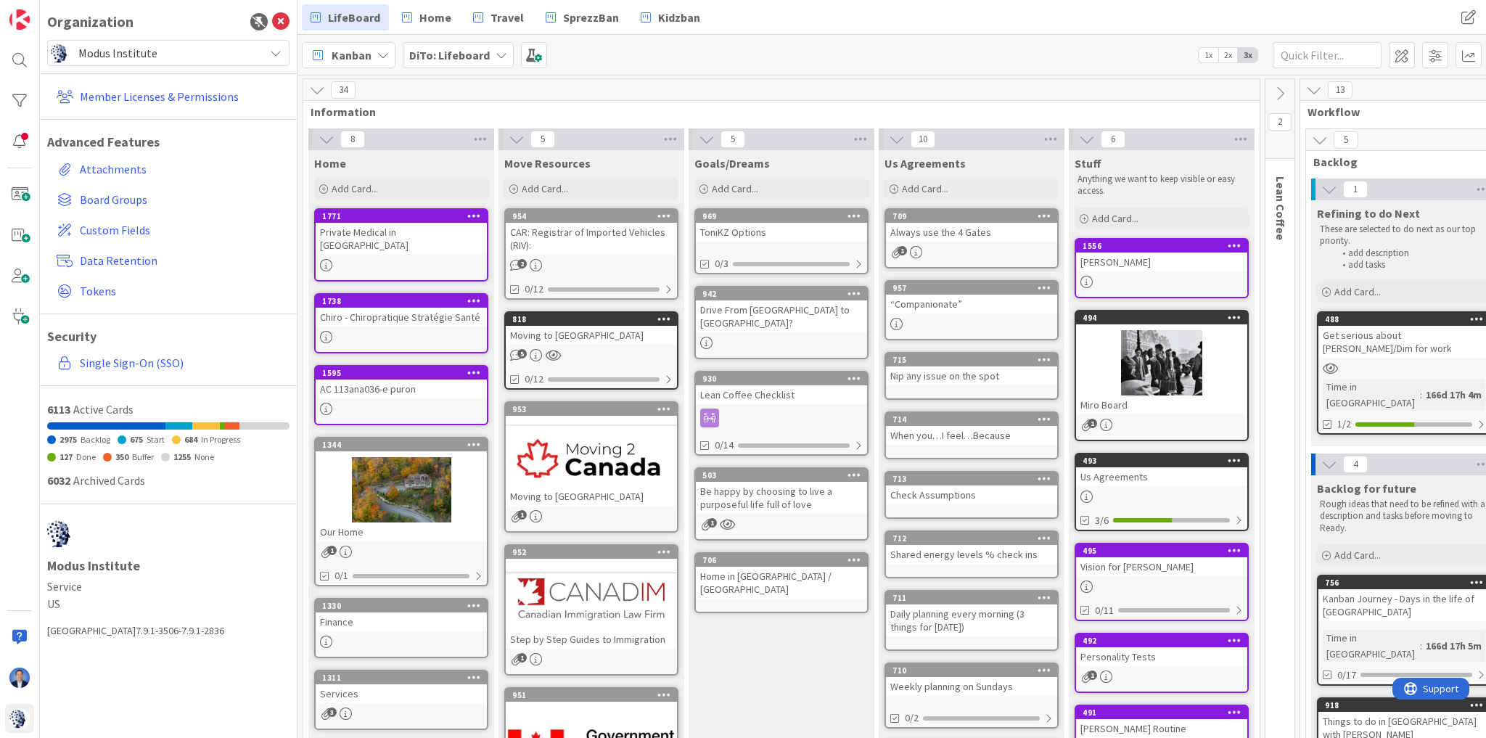
click at [435, 231] on div "Private Medical in Canada" at bounding box center [401, 239] width 171 height 32
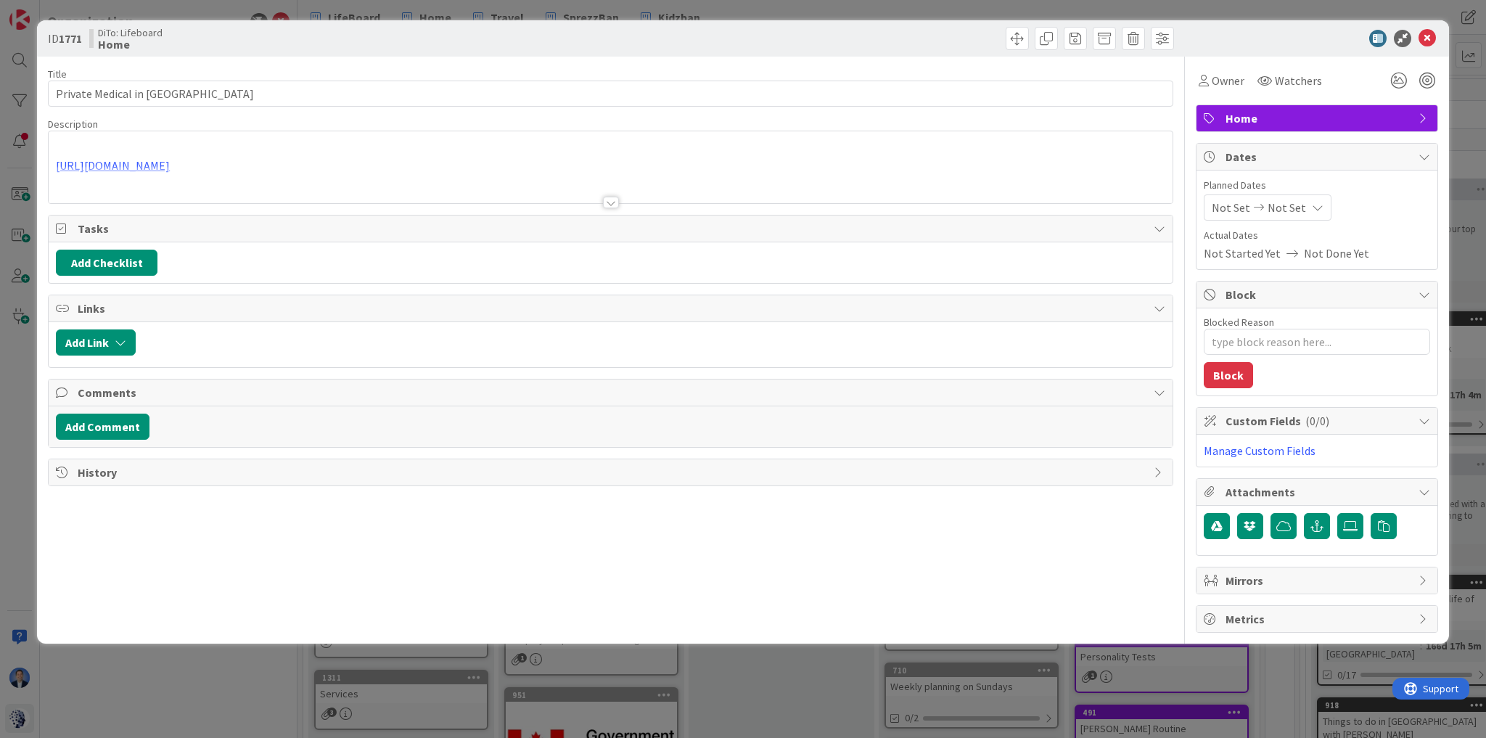
click at [350, 169] on div at bounding box center [611, 184] width 1124 height 37
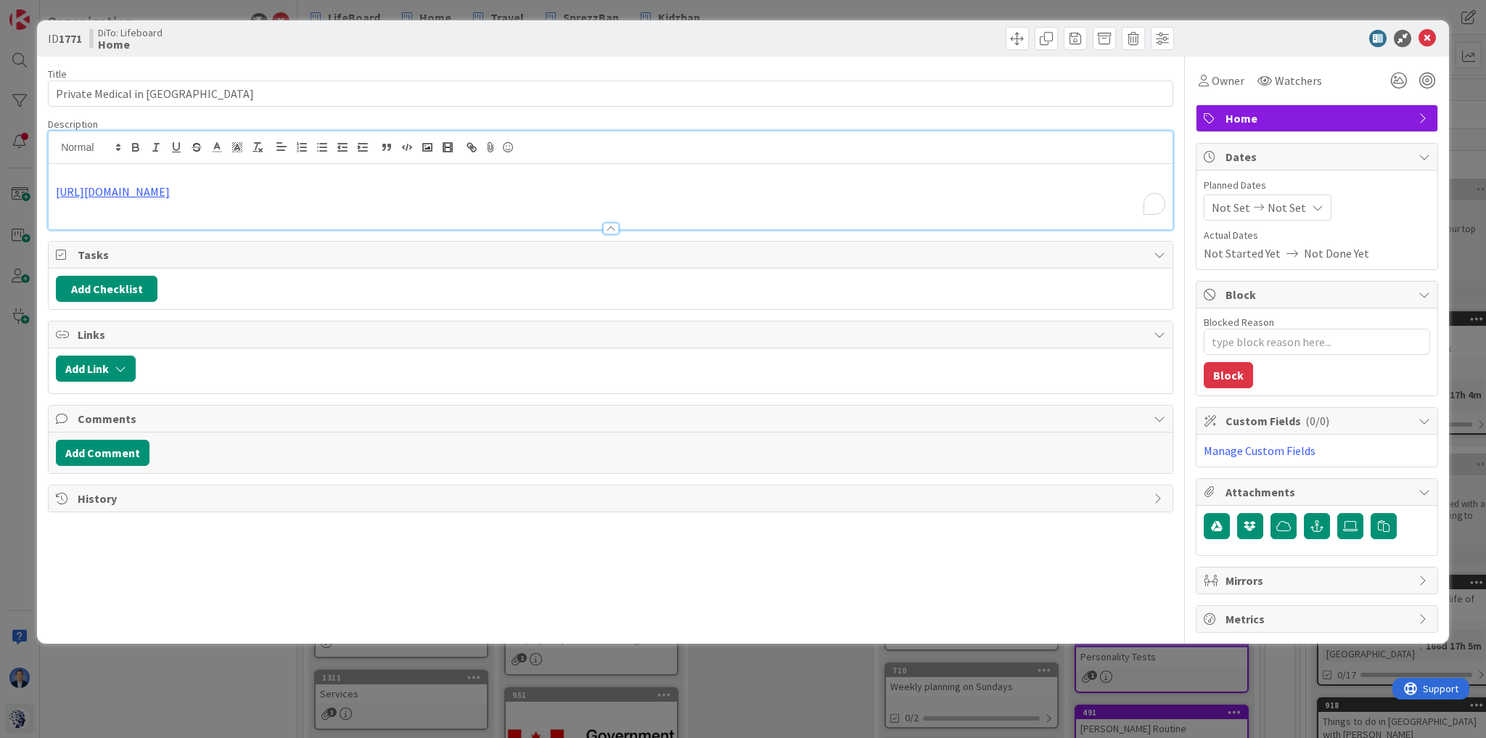
click at [366, 195] on p "https://cliniquesmedicaleslacroix.com/fr/tarifs/" at bounding box center [610, 192] width 1109 height 17
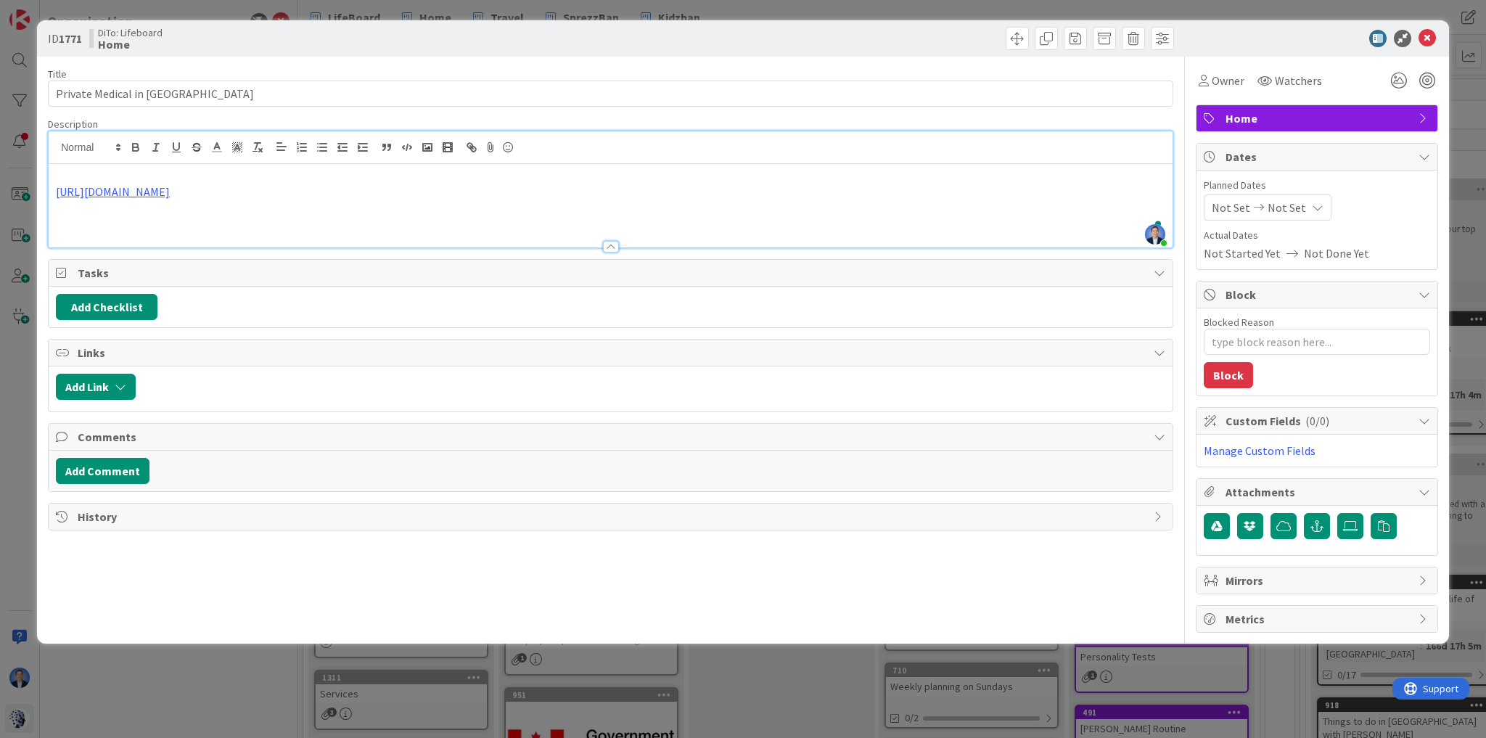
type textarea "x"
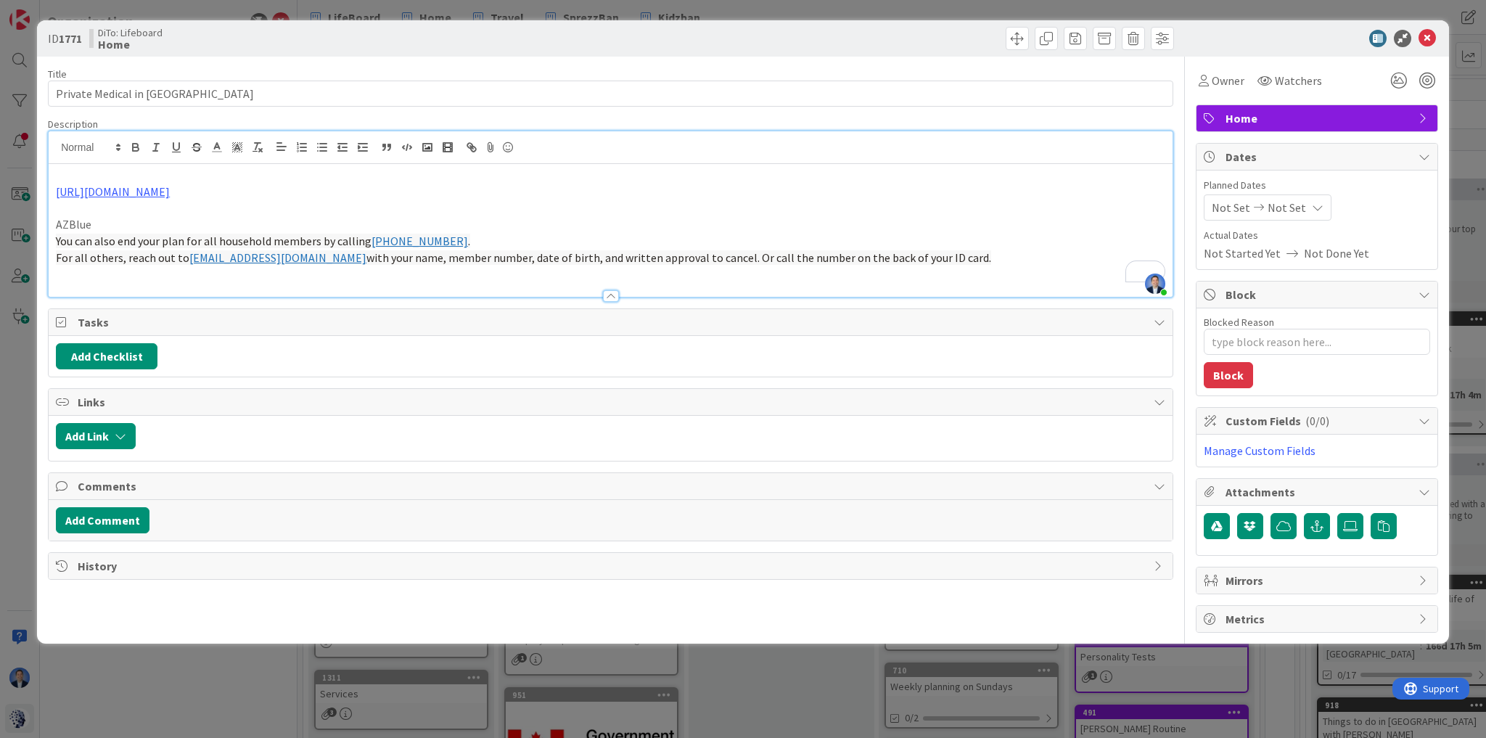
click at [337, 192] on p "https://cliniquesmedicaleslacroix.com/fr/tarifs/" at bounding box center [610, 192] width 1109 height 17
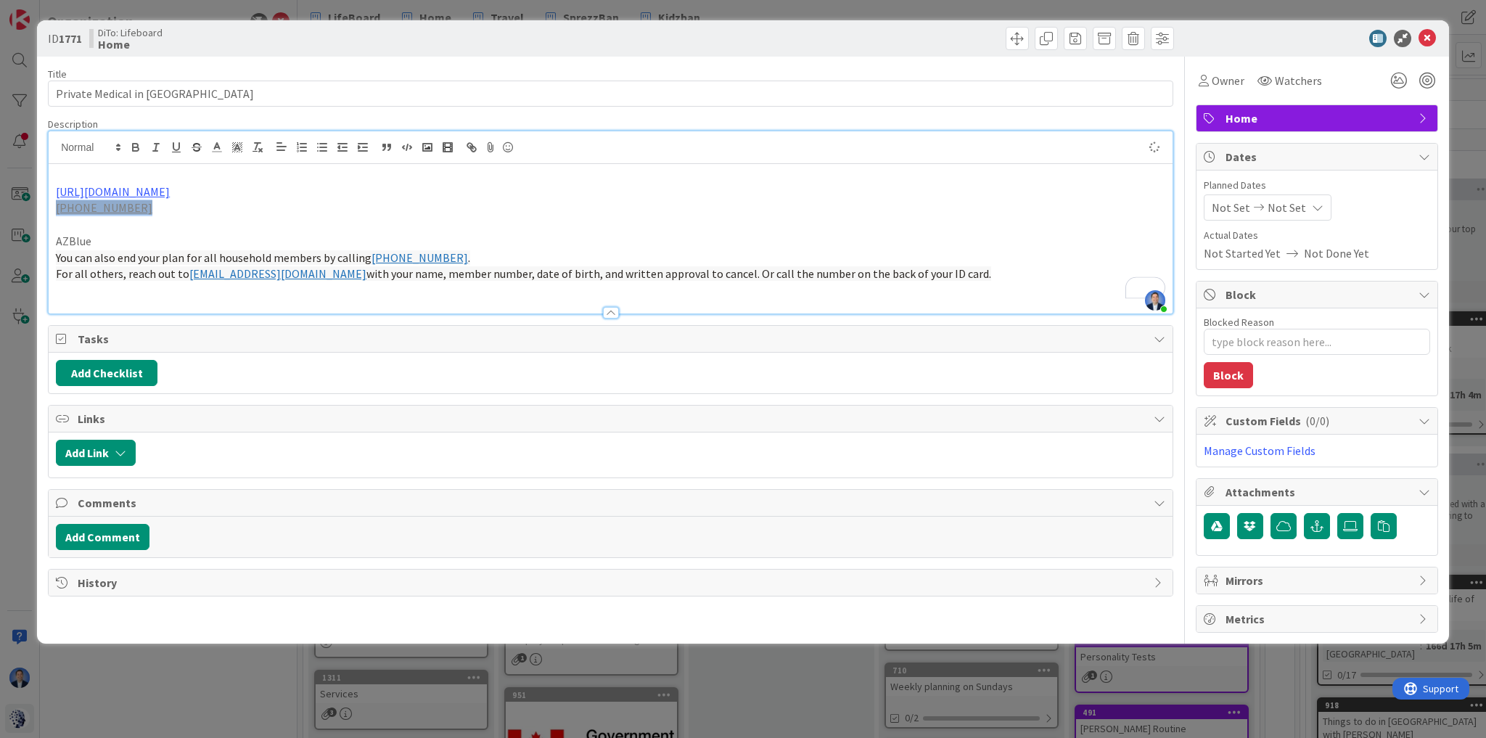
drag, startPoint x: 163, startPoint y: 208, endPoint x: 0, endPoint y: 200, distance: 162.7
click at [0, 200] on div "ID 1771 DiTo: Lifeboard Home Title 25 / 128 Private Medical in Canada Descripti…" at bounding box center [743, 369] width 1486 height 738
click at [257, 147] on icon "button" at bounding box center [257, 147] width 13 height 13
click at [363, 229] on p "To enrich screen reader interactions, please activate Accessibility in Grammarl…" at bounding box center [610, 224] width 1109 height 17
click at [87, 368] on button "Add Checklist" at bounding box center [107, 373] width 102 height 26
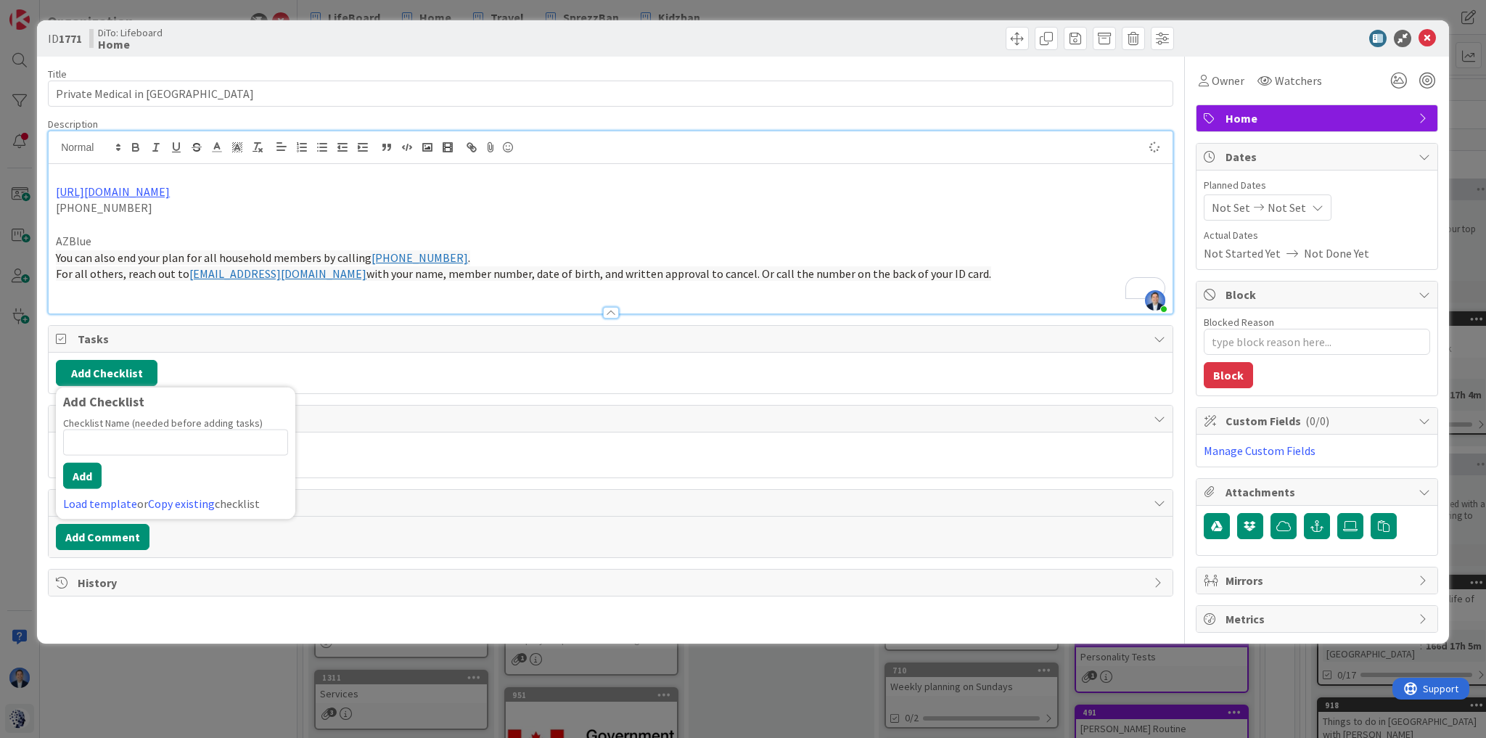
type textarea "x"
type input "tasks"
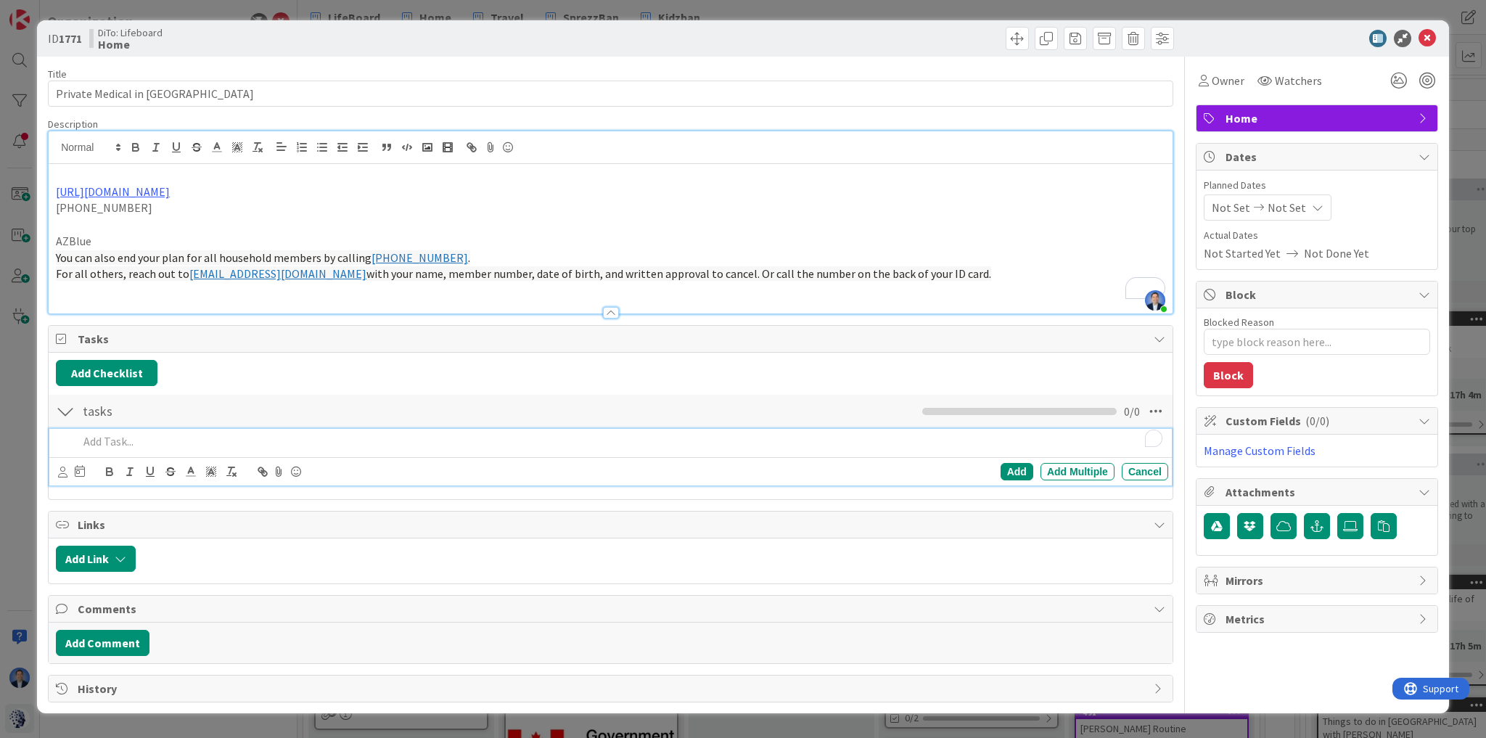
type textarea "x"
click at [161, 441] on p "To enrich screen reader interactions, please activate Accessibility in Grammarl…" at bounding box center [620, 441] width 1084 height 17
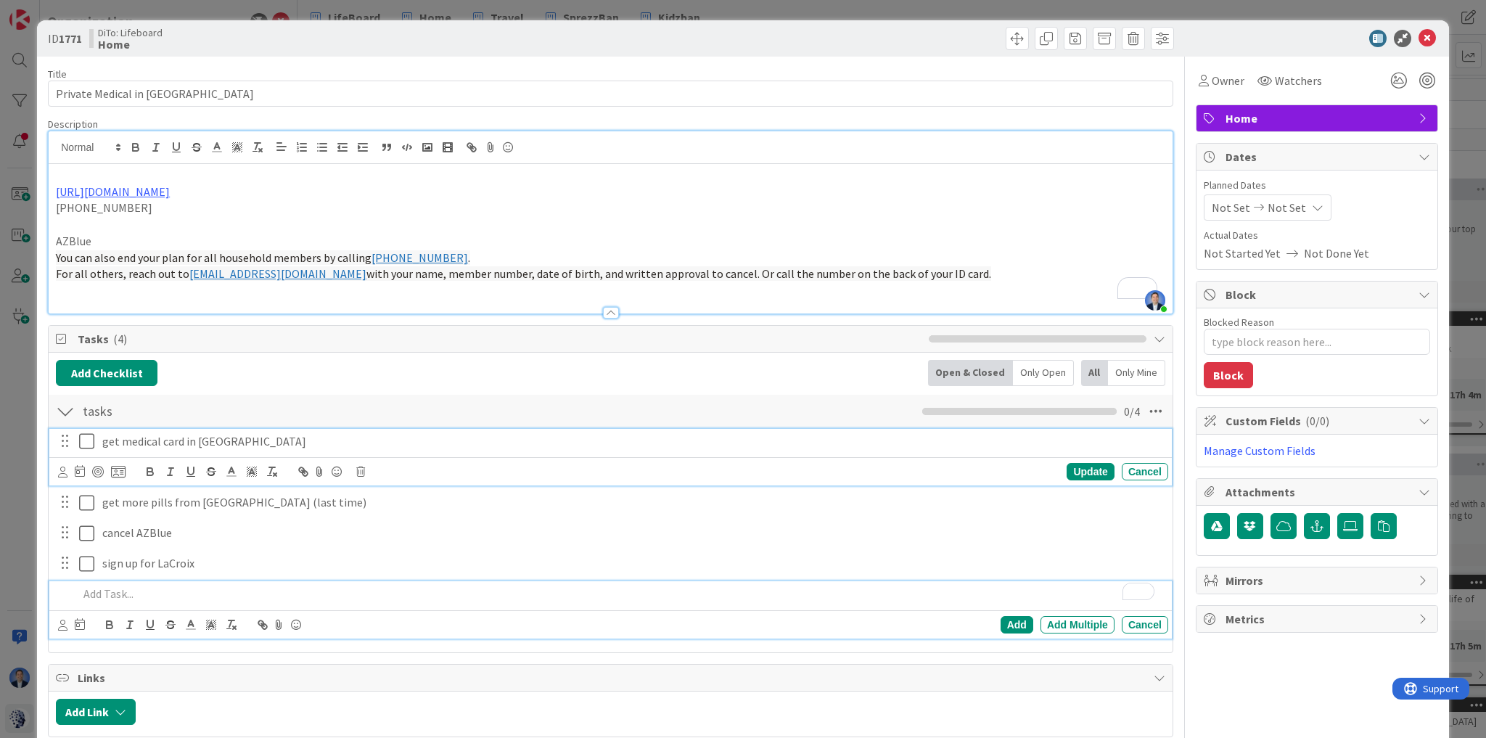
click at [87, 441] on icon at bounding box center [90, 440] width 22 height 17
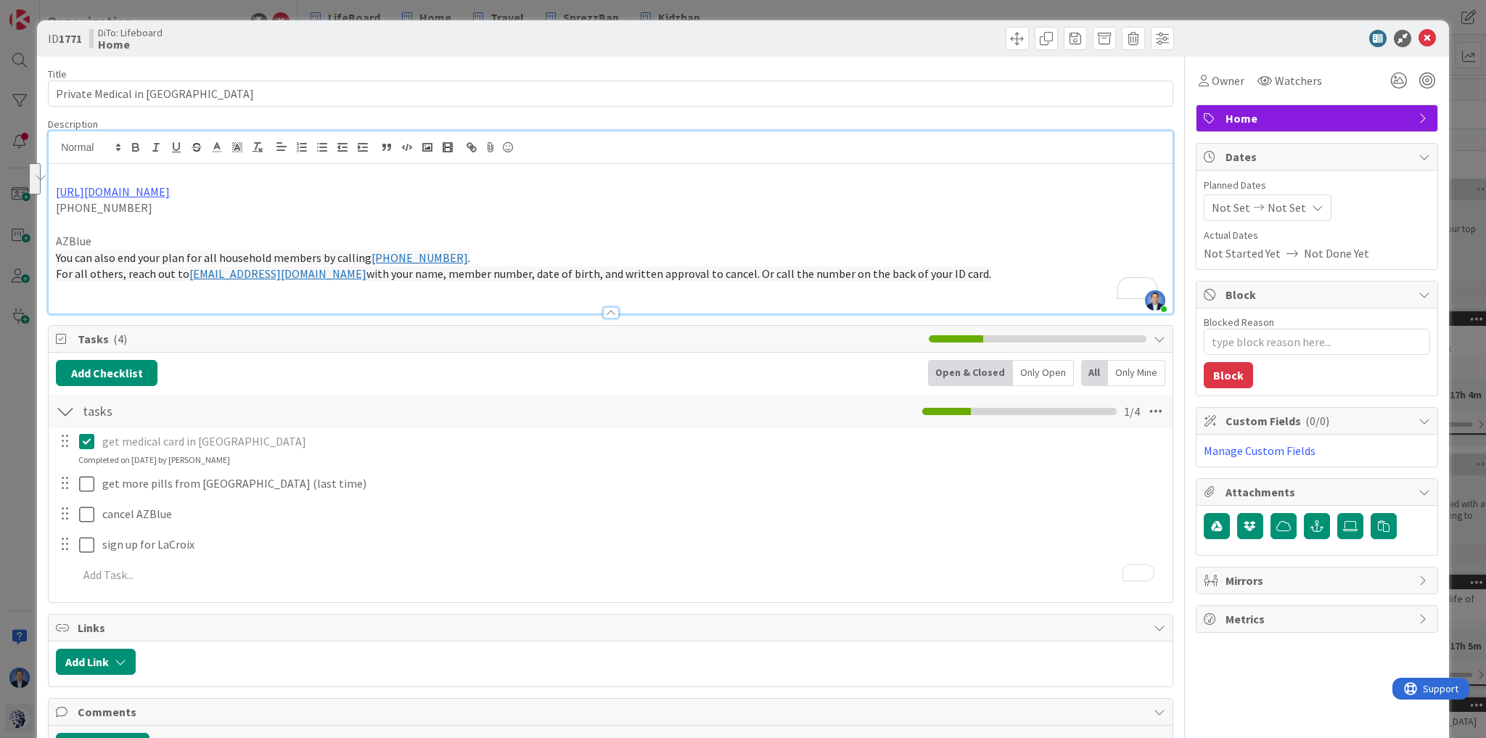
drag, startPoint x: 950, startPoint y: 275, endPoint x: 51, endPoint y: 250, distance: 899.4
click at [51, 250] on div "ID 1771 DiTo: Lifeboard Home Title 25 / 128 Private Medical in Canada Descripti…" at bounding box center [743, 369] width 1486 height 738
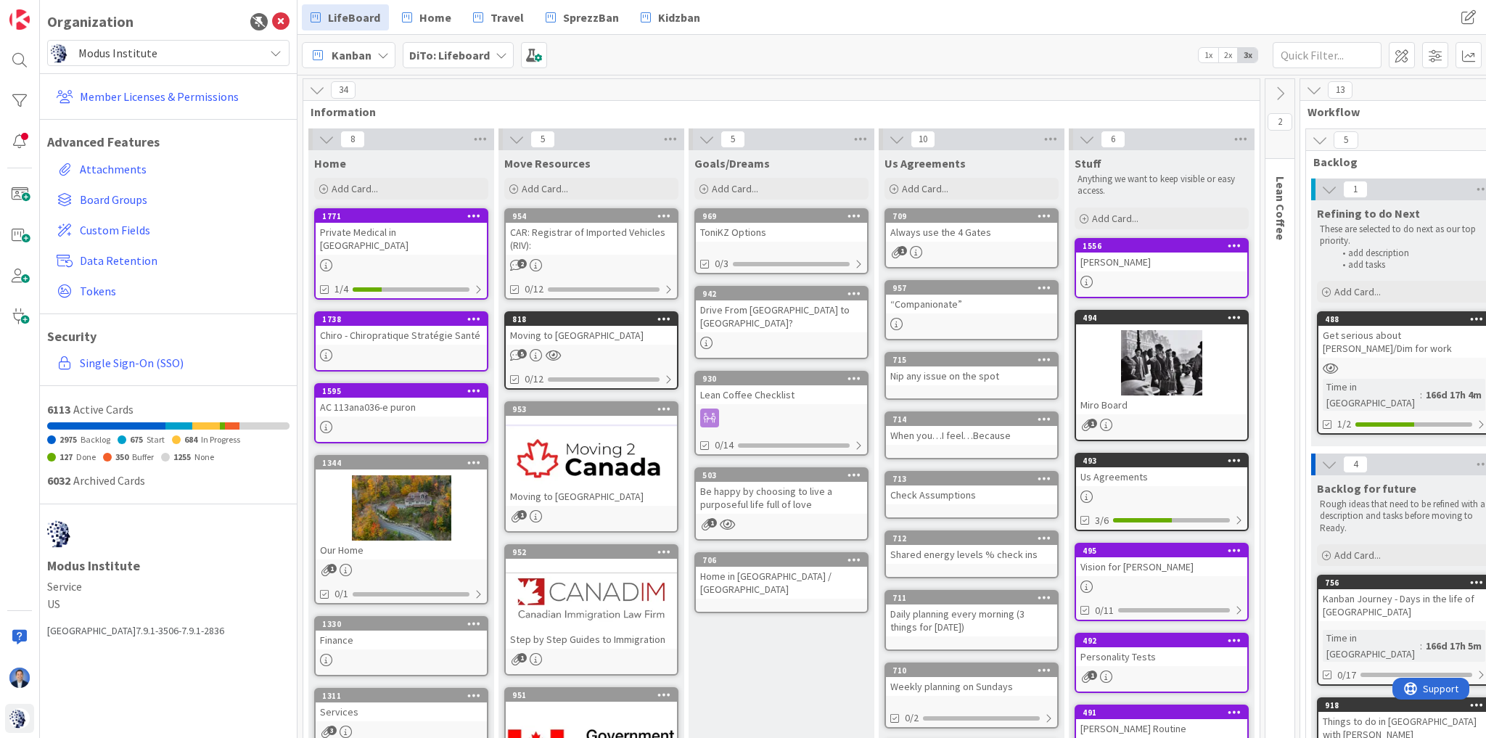
click at [428, 237] on div "Private Medical in Canada" at bounding box center [401, 239] width 171 height 32
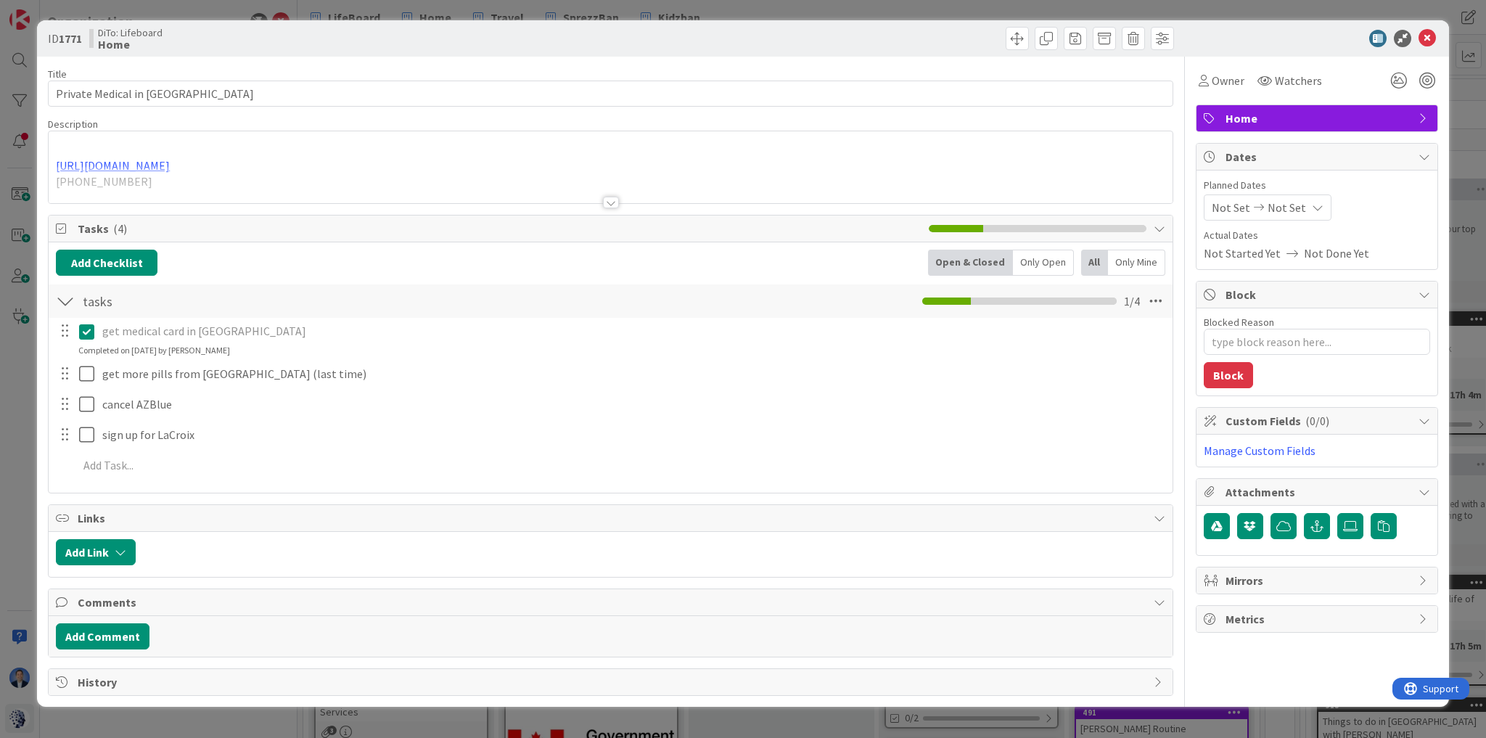
type textarea "x"
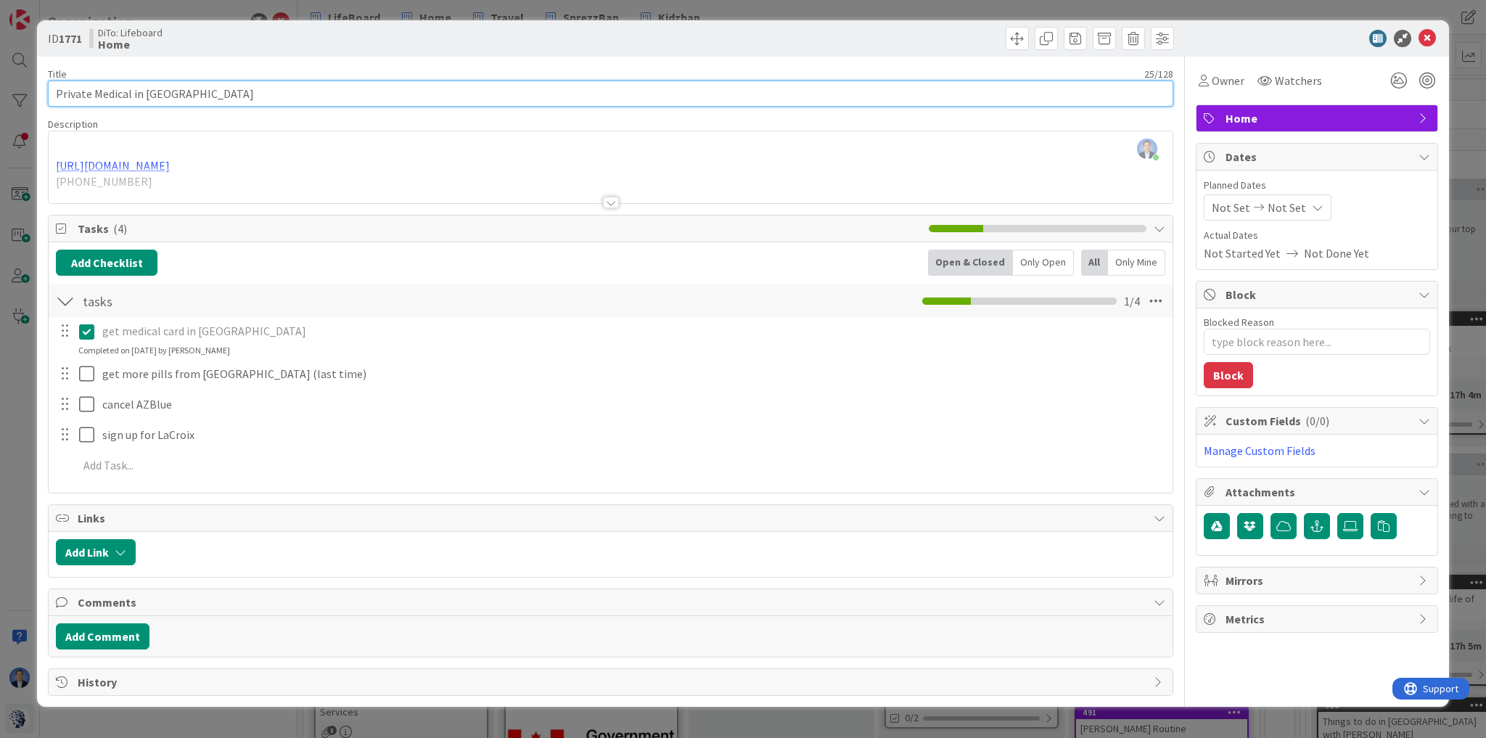
click at [67, 92] on input "Private Medical in Canada" at bounding box center [610, 94] width 1125 height 26
type input "Medical in Canada"
type textarea "x"
type input "Medical in Canada"
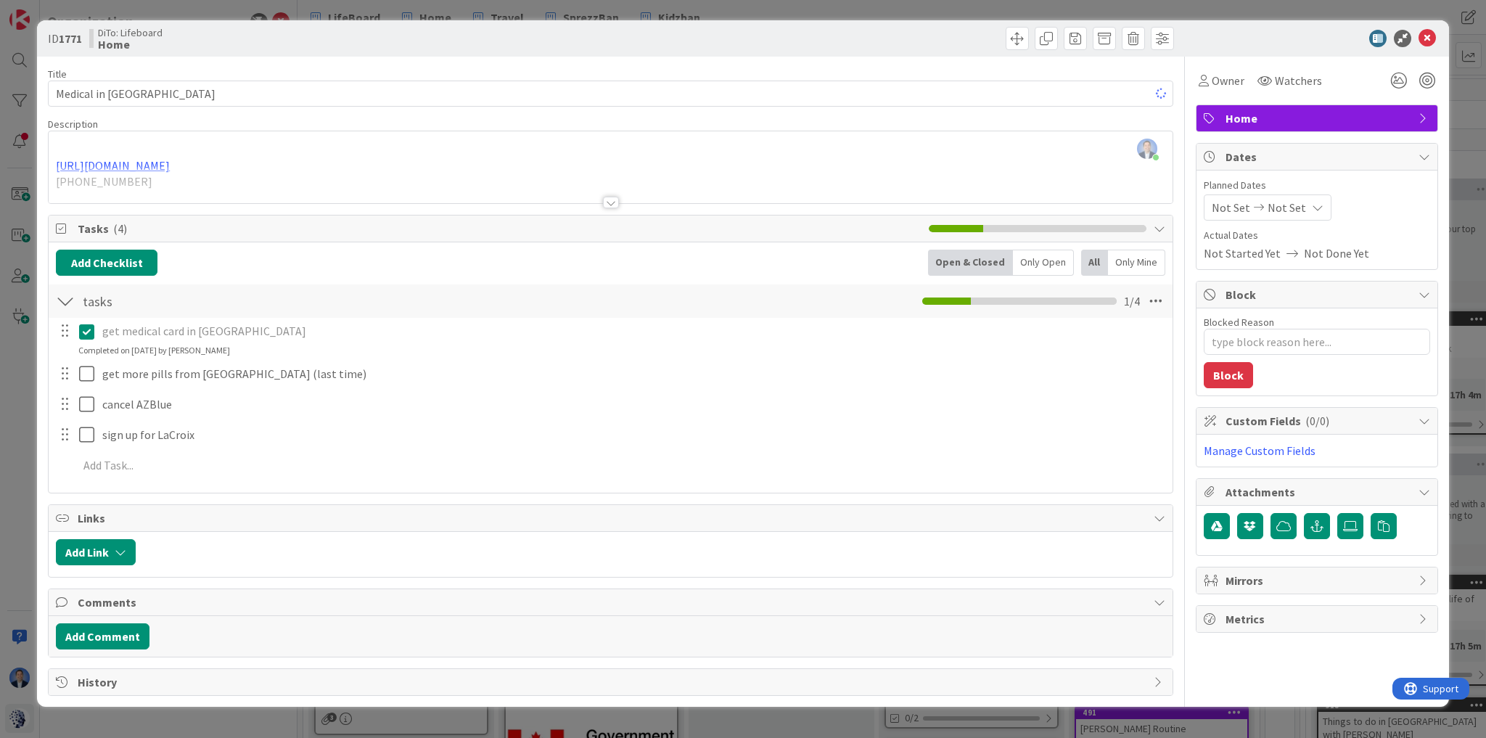
click at [187, 189] on div at bounding box center [611, 184] width 1124 height 37
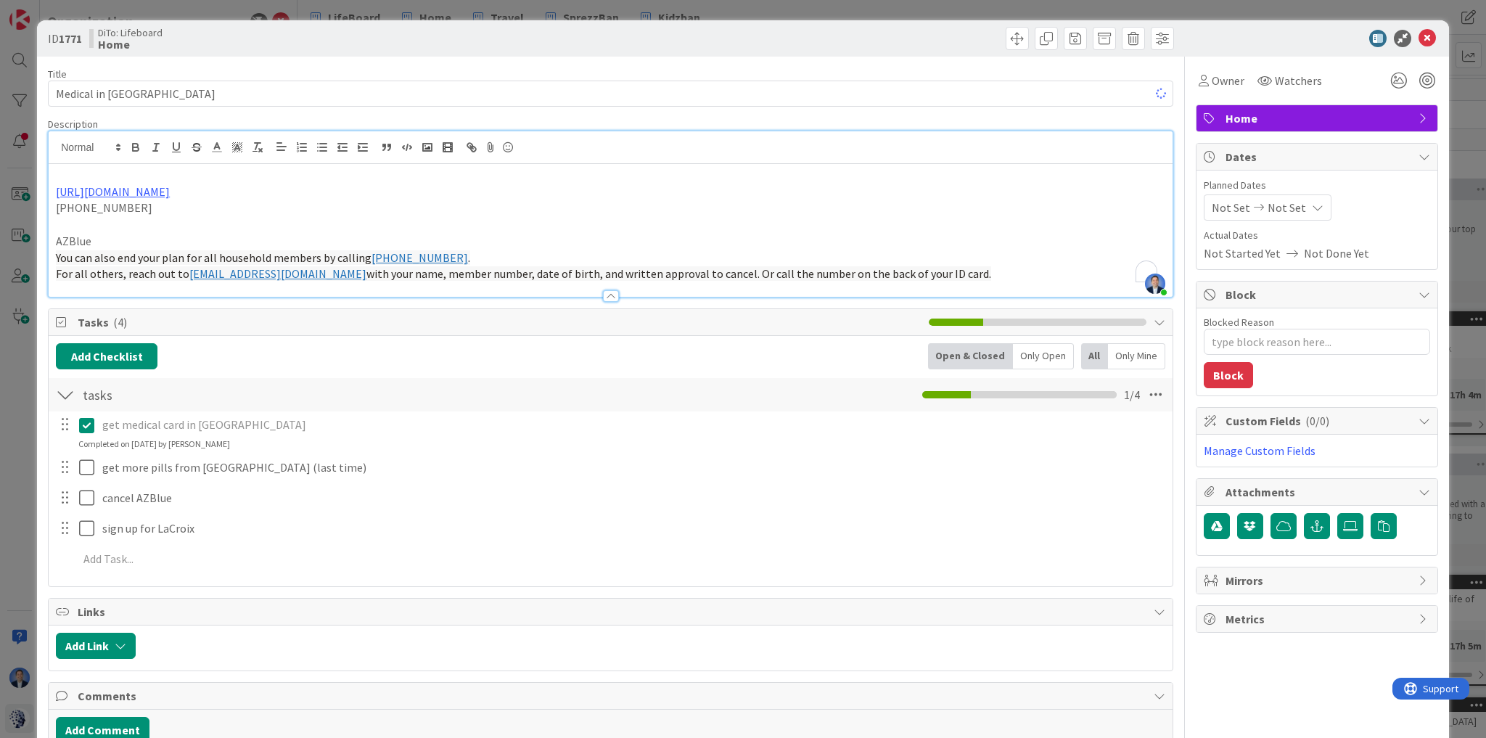
drag, startPoint x: 929, startPoint y: 273, endPoint x: 125, endPoint y: 238, distance: 804.8
click at [125, 238] on div "https://cliniquesmedicaleslacroix.com/fr/tarifs/ 1 855 841-1911 AZBlue You can …" at bounding box center [611, 230] width 1124 height 133
click at [256, 149] on icon "button" at bounding box center [257, 147] width 13 height 13
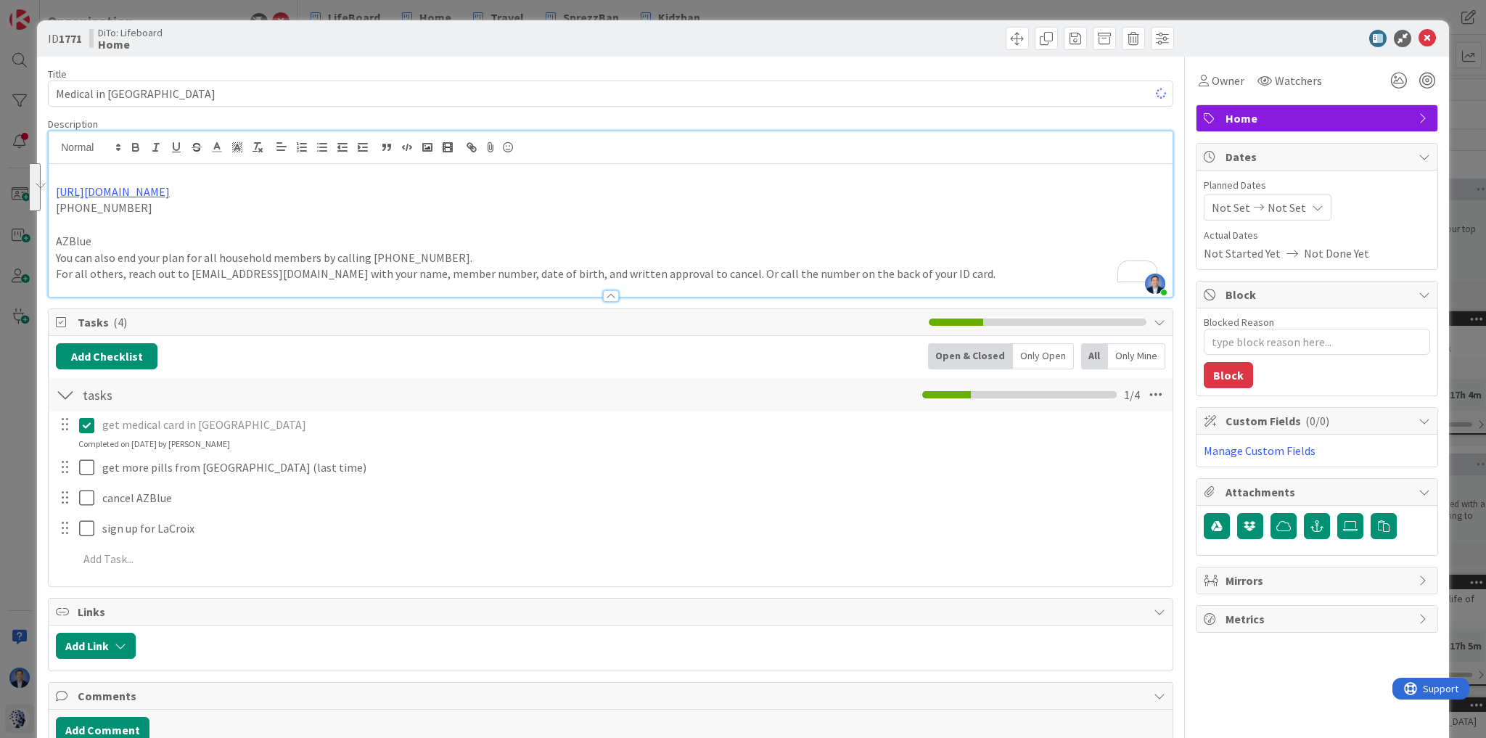
click at [734, 213] on p "1 855 841-1911" at bounding box center [610, 208] width 1109 height 17
click at [70, 239] on p "AZBlue" at bounding box center [610, 241] width 1109 height 17
click at [1419, 33] on icon at bounding box center [1427, 38] width 17 height 17
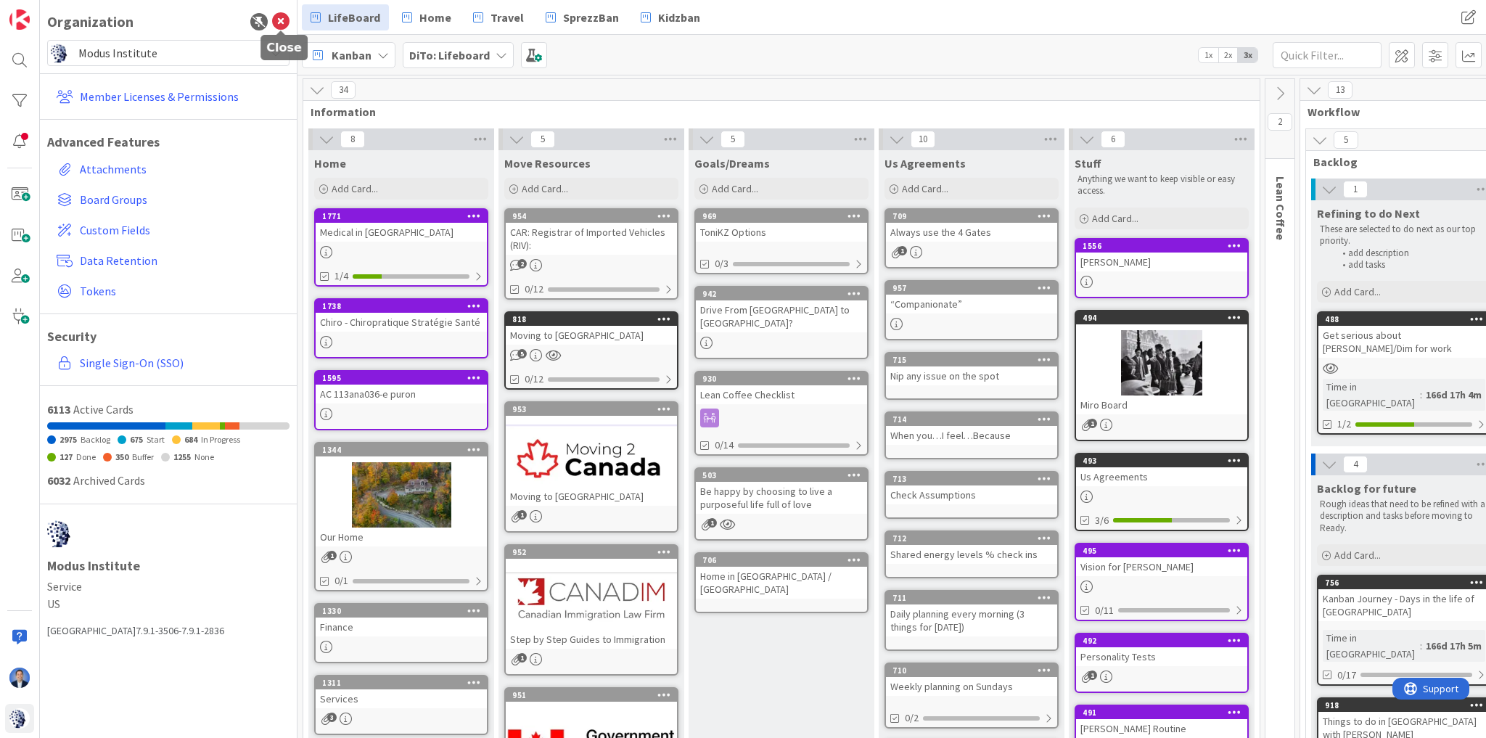
click at [280, 24] on icon at bounding box center [280, 21] width 17 height 17
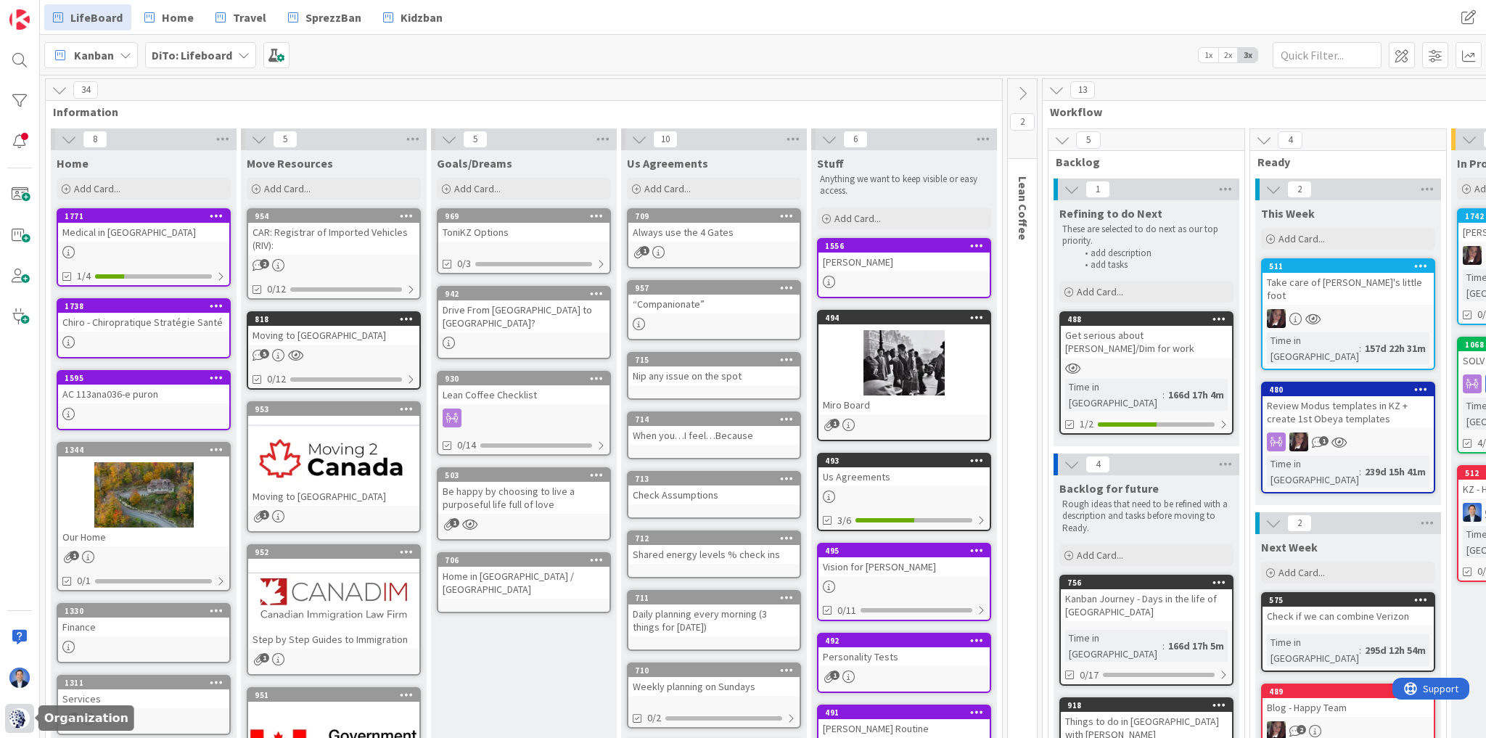
click at [22, 721] on img at bounding box center [19, 718] width 20 height 20
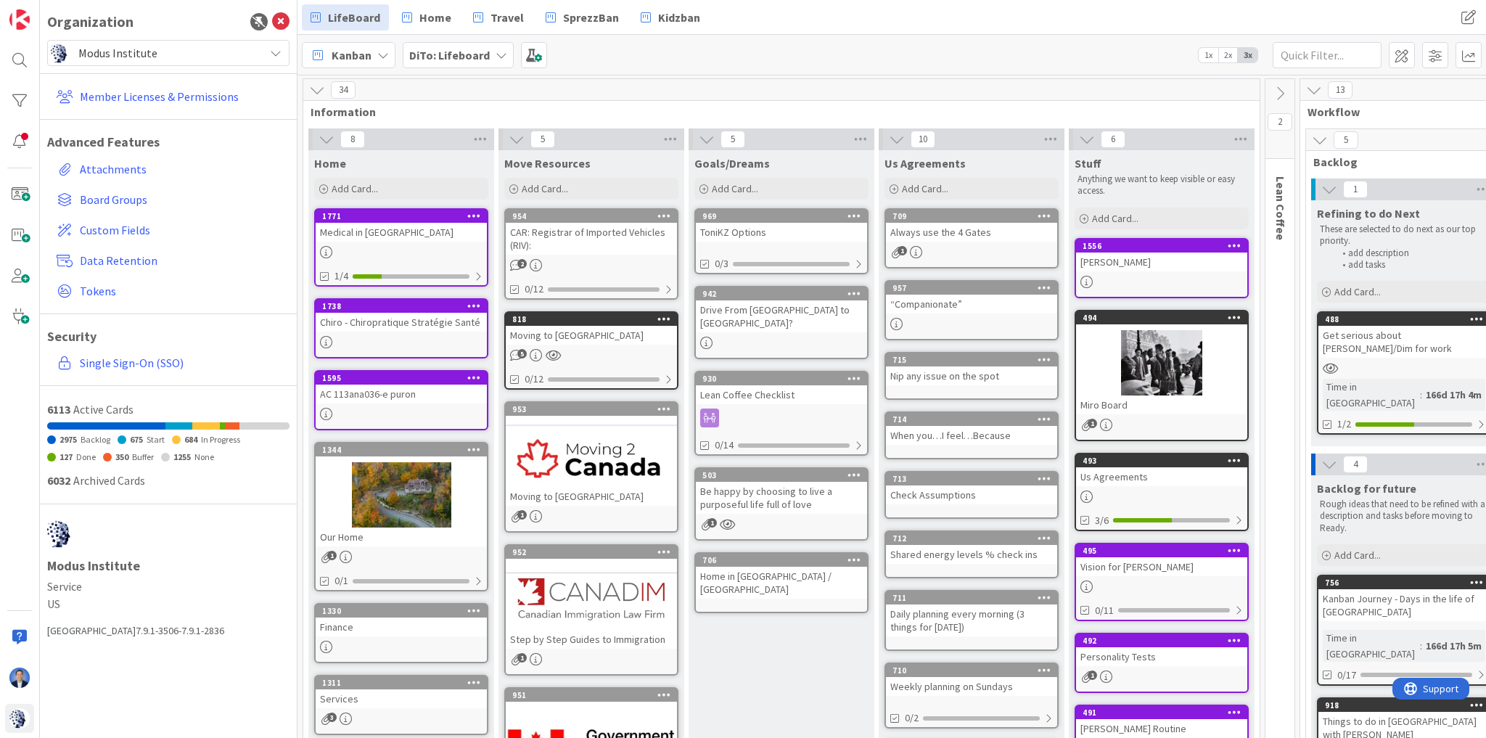
click at [183, 46] on span "Modus Institute" at bounding box center [167, 53] width 179 height 20
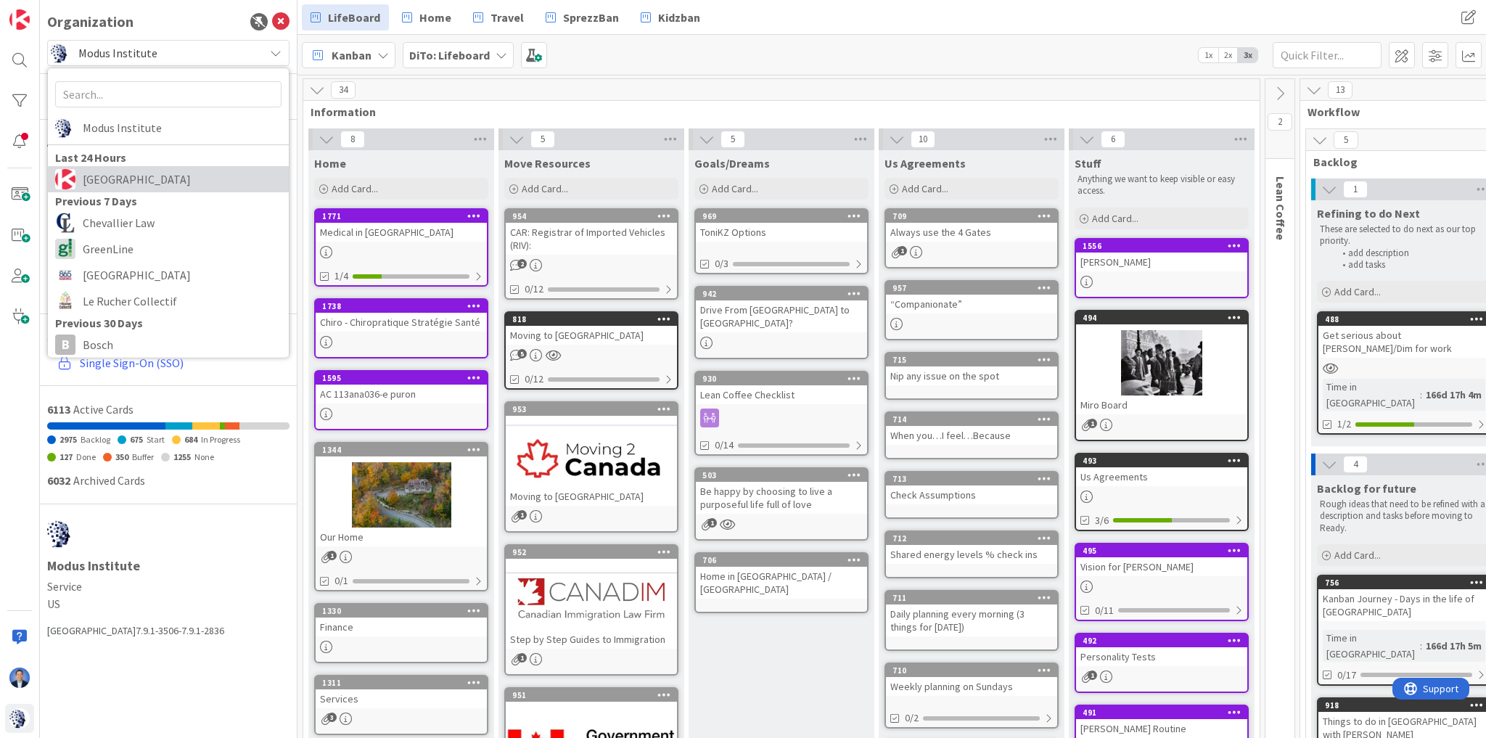
click at [163, 168] on span "[GEOGRAPHIC_DATA]" at bounding box center [182, 179] width 199 height 22
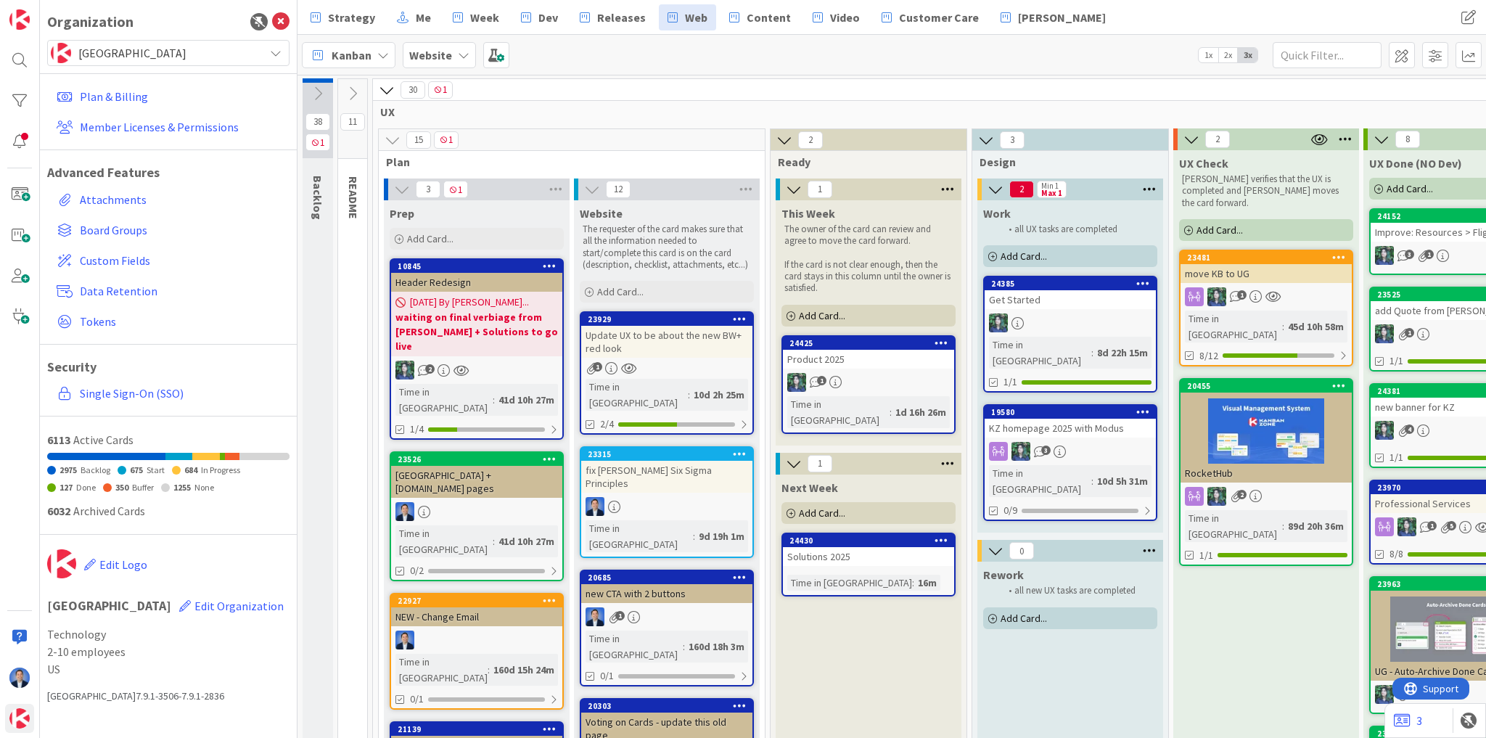
click at [856, 357] on div "Product 2025" at bounding box center [868, 359] width 171 height 19
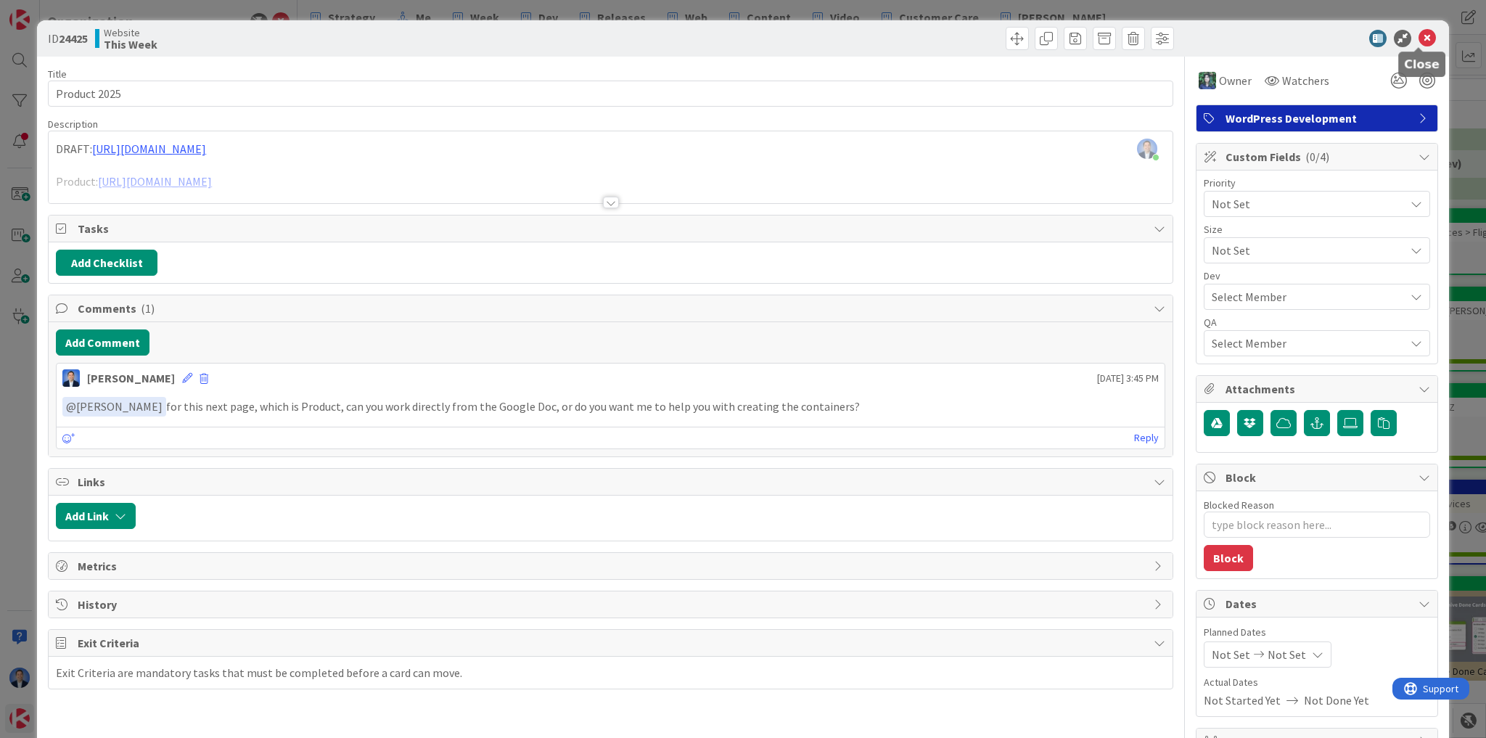
click at [1422, 40] on icon at bounding box center [1427, 38] width 17 height 17
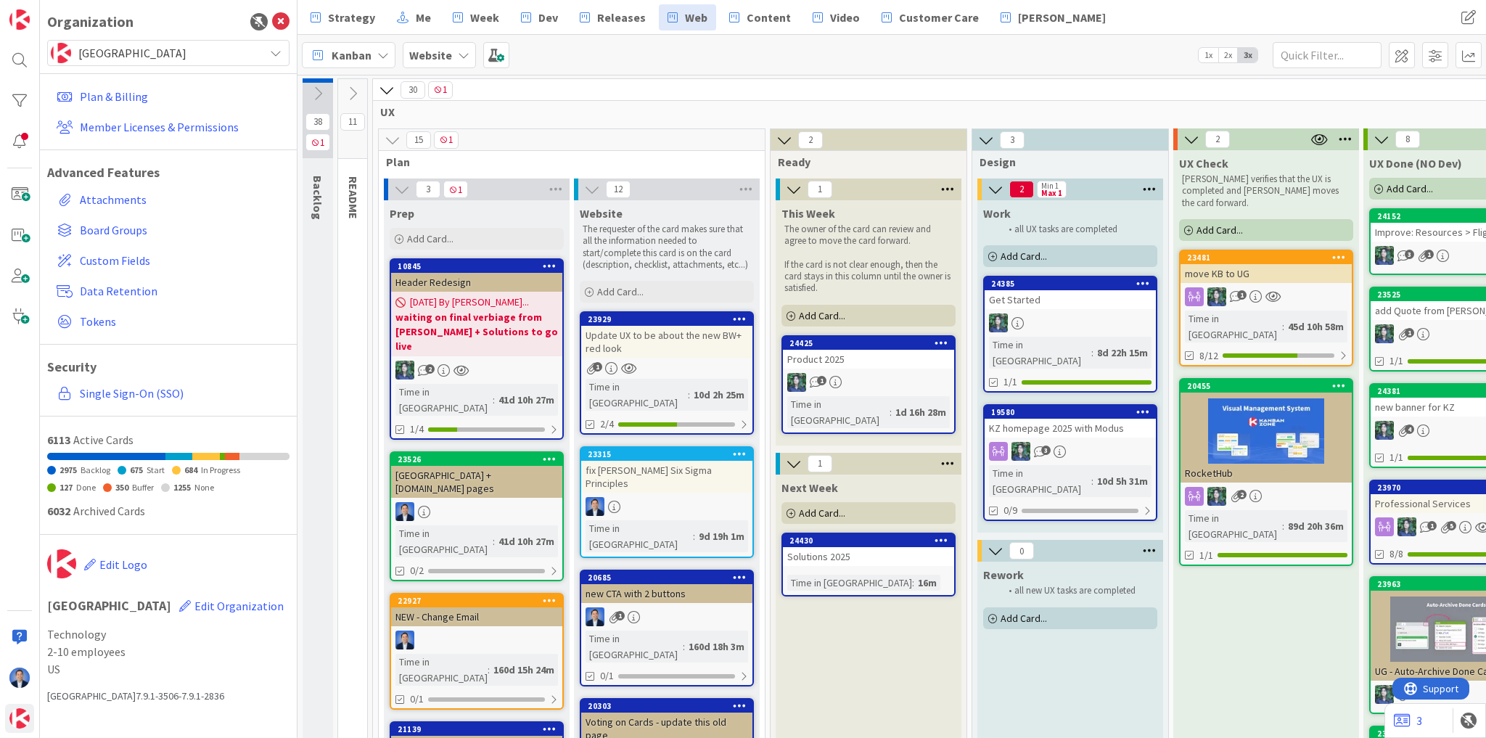
click at [829, 506] on span "Add Card..." at bounding box center [822, 512] width 46 height 13
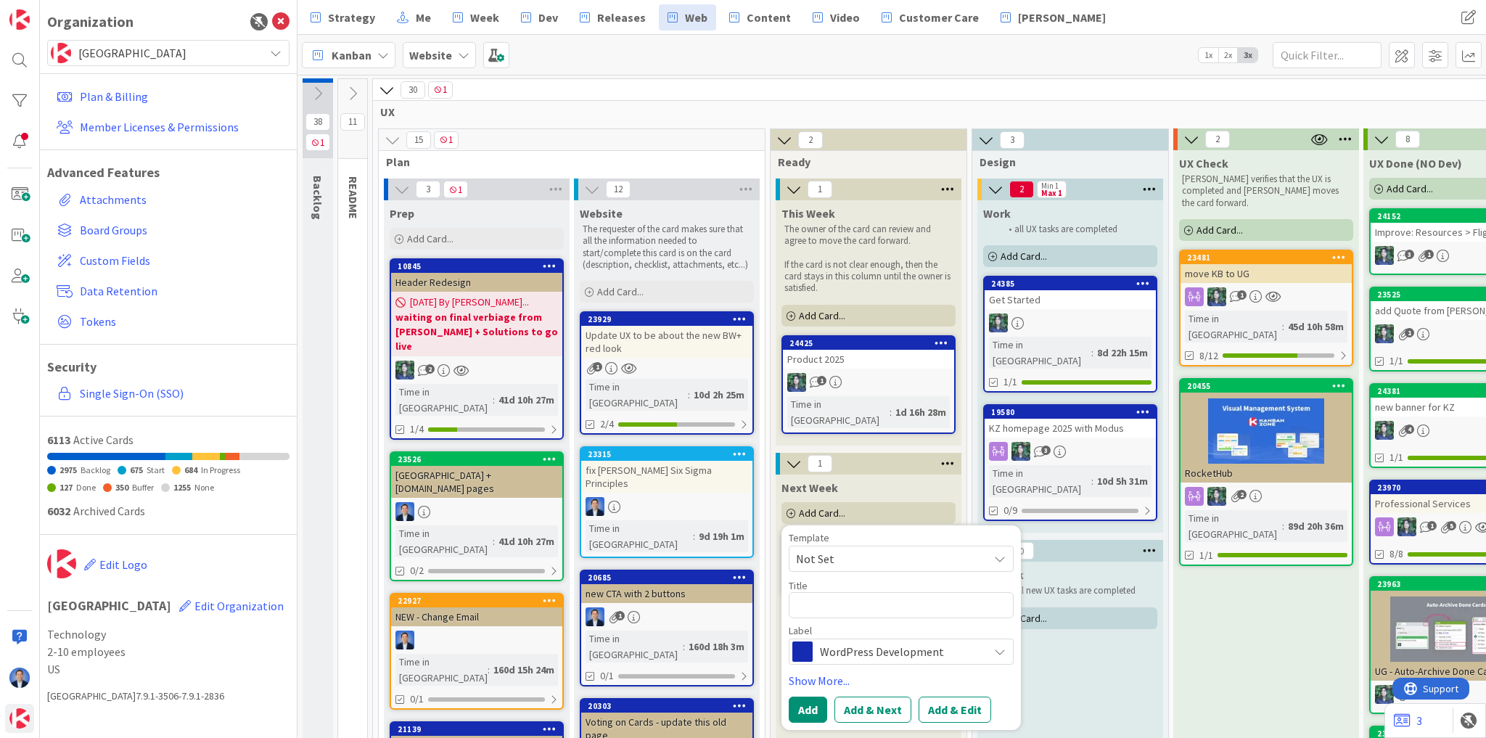
type textarea "x"
type textarea "O"
type textarea "x"
type textarea "Ot"
type textarea "x"
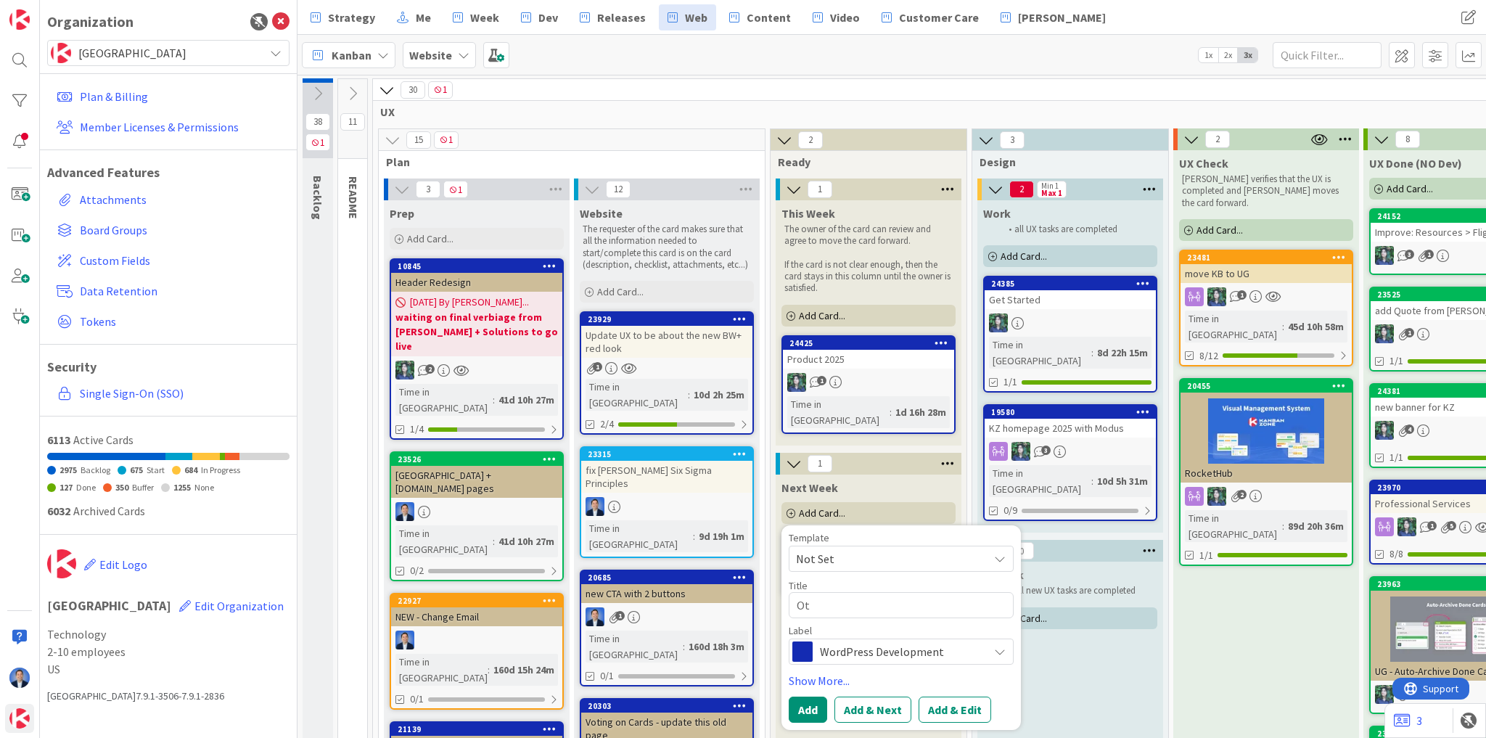
type textarea "Oth"
type textarea "x"
type textarea "Othe"
type textarea "x"
type textarea "Other"
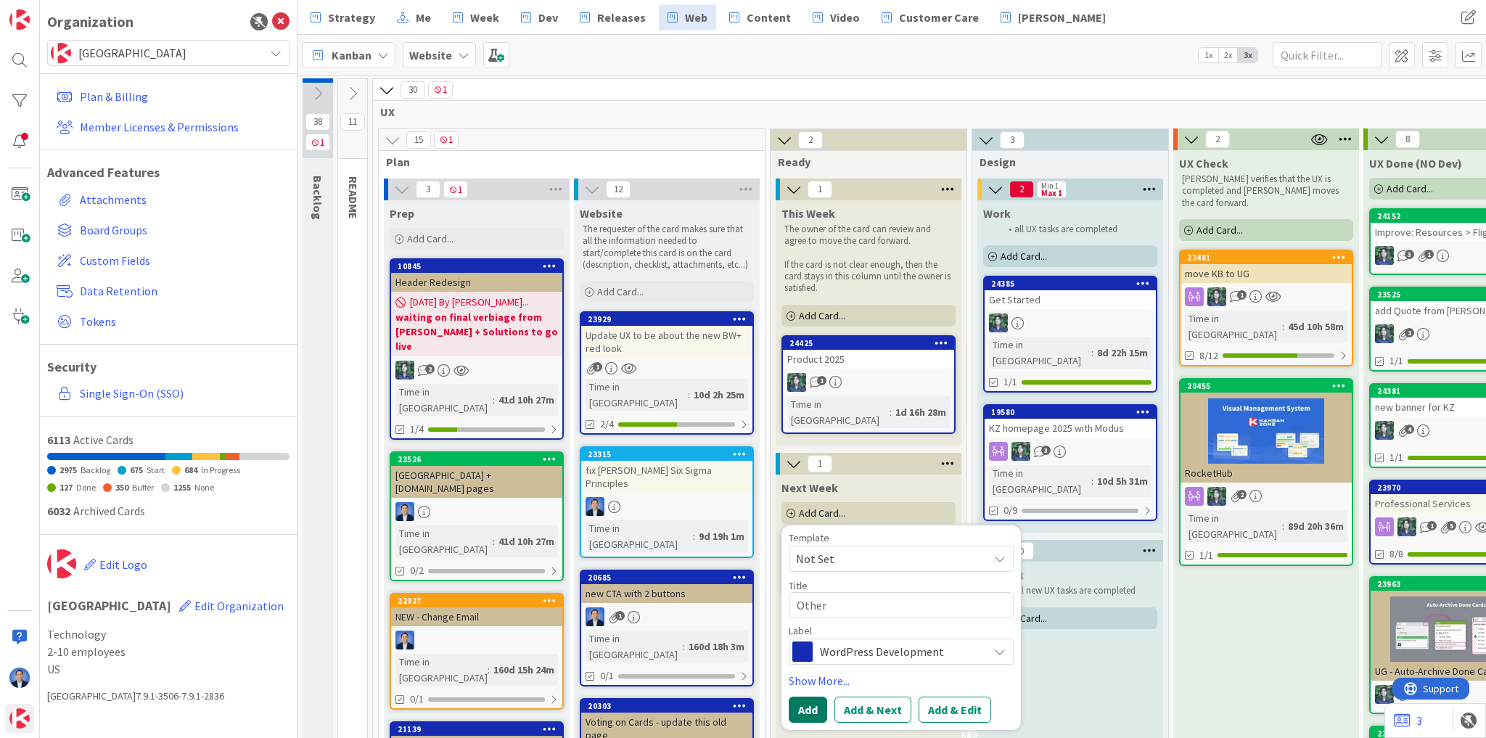
click at [815, 697] on button "Add" at bounding box center [808, 710] width 38 height 26
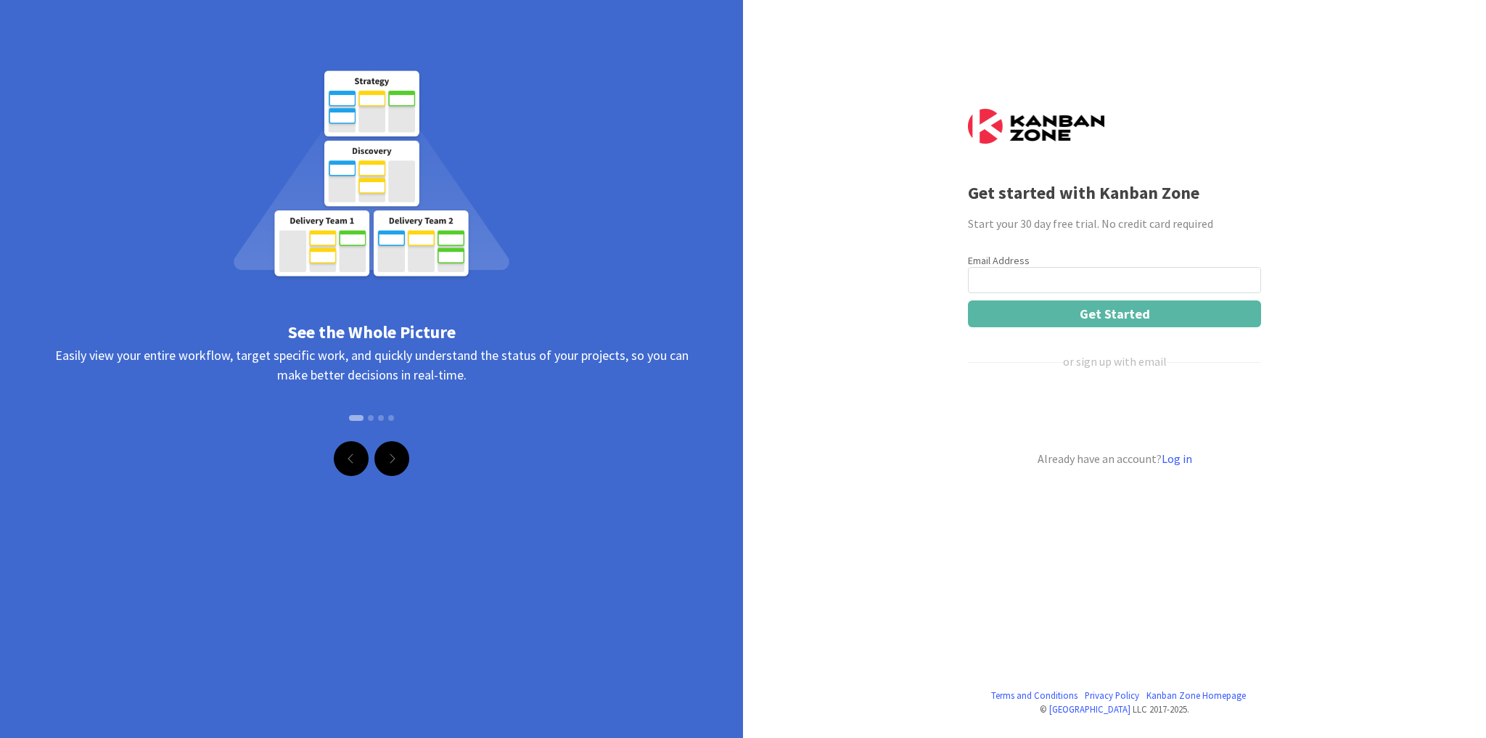
click at [392, 459] on span at bounding box center [391, 459] width 7 height 12
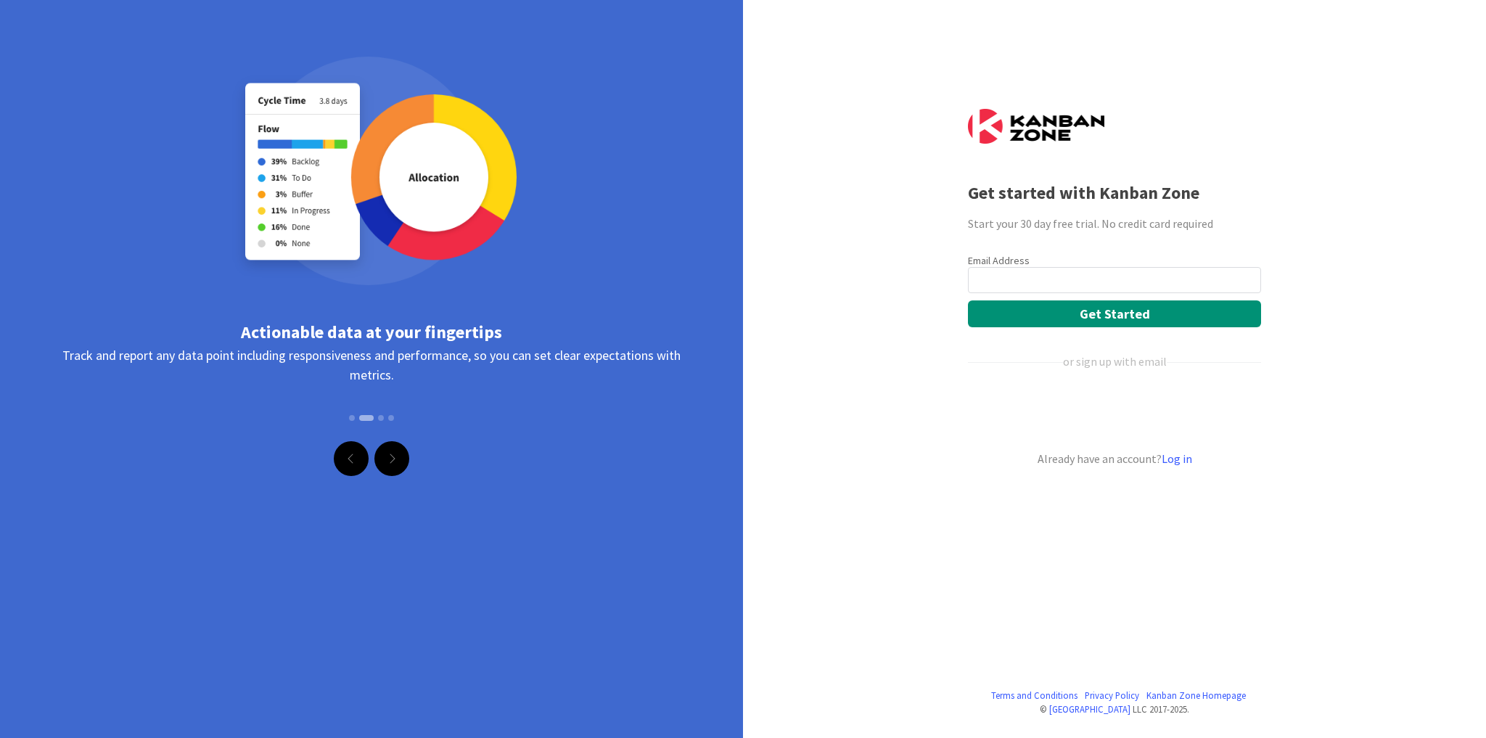
click at [389, 462] on span at bounding box center [391, 459] width 7 height 12
